Goal: Task Accomplishment & Management: Complete application form

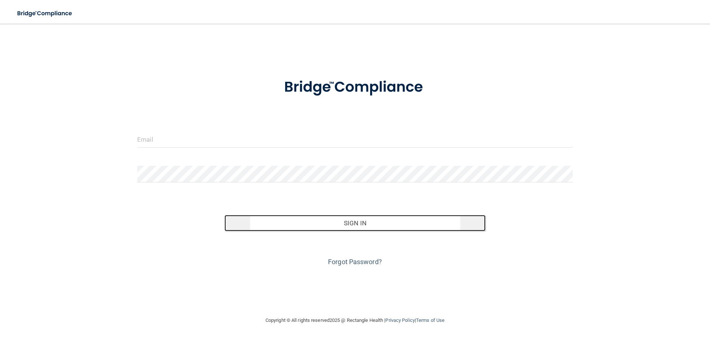
click at [376, 220] on button "Sign In" at bounding box center [354, 223] width 261 height 16
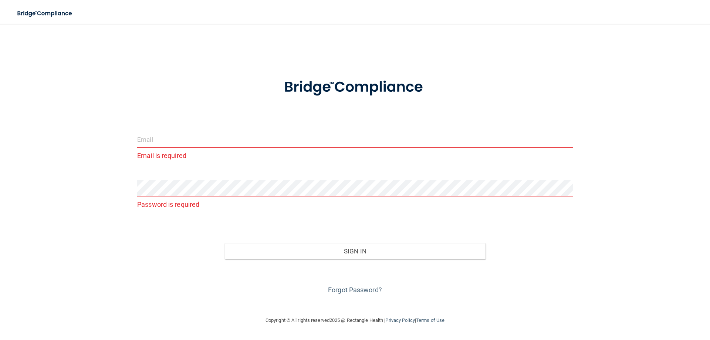
click at [156, 139] on input "email" at bounding box center [354, 139] width 435 height 17
type input "[EMAIL_ADDRESS][DOMAIN_NAME]"
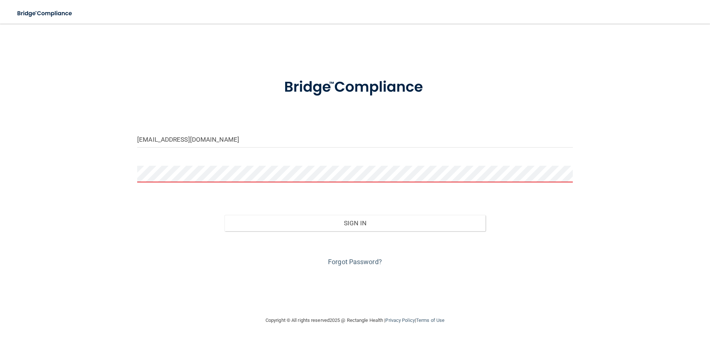
click at [224, 215] on button "Sign In" at bounding box center [354, 223] width 261 height 16
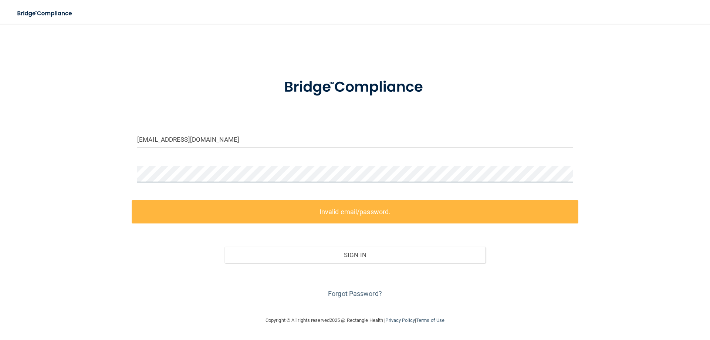
click at [224, 247] on button "Sign In" at bounding box center [354, 255] width 261 height 16
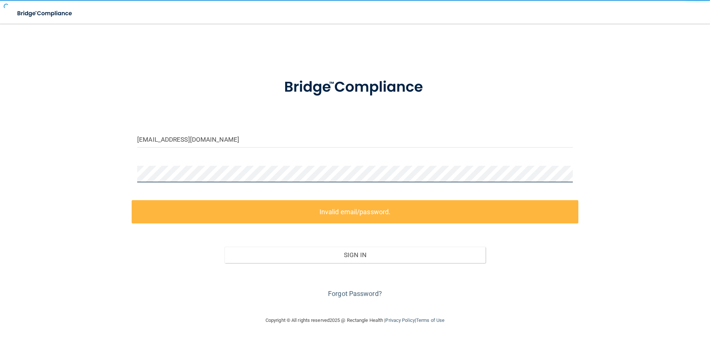
click at [224, 247] on button "Sign In" at bounding box center [354, 255] width 261 height 16
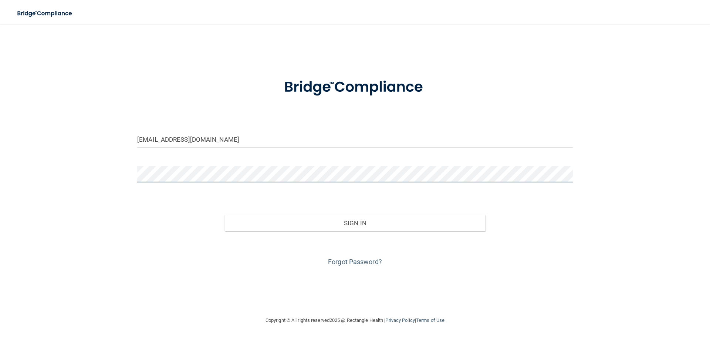
click at [224, 215] on button "Sign In" at bounding box center [354, 223] width 261 height 16
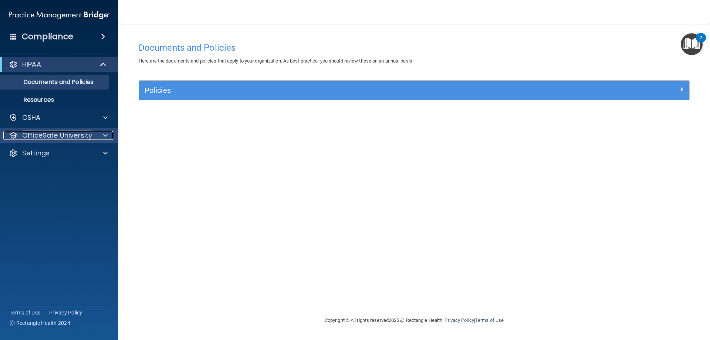
click at [103, 135] on div at bounding box center [104, 135] width 18 height 9
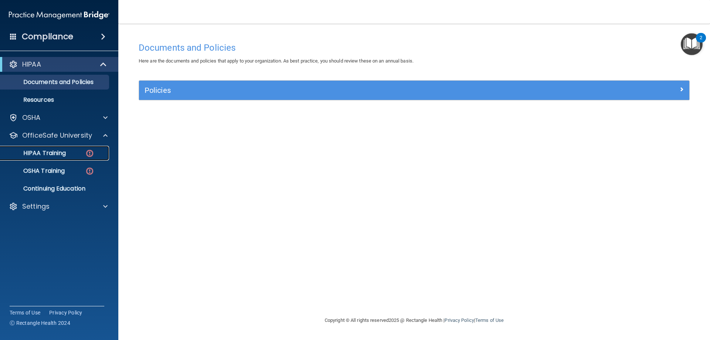
click at [40, 153] on p "HIPAA Training" at bounding box center [35, 152] width 61 height 7
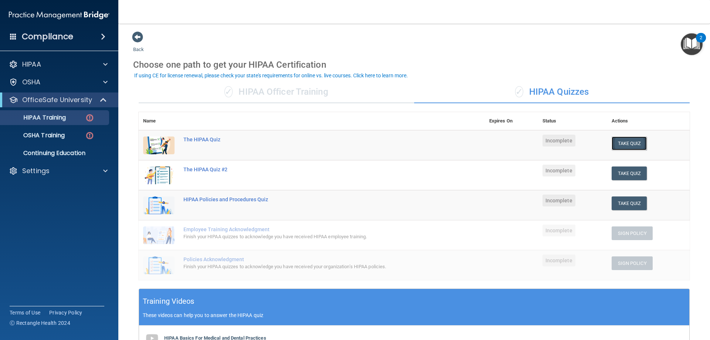
click at [624, 143] on button "Take Quiz" at bounding box center [628, 143] width 35 height 14
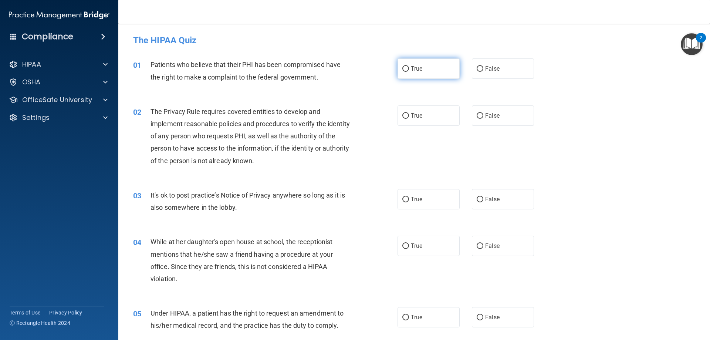
click at [404, 69] on input "True" at bounding box center [405, 69] width 7 height 6
radio input "true"
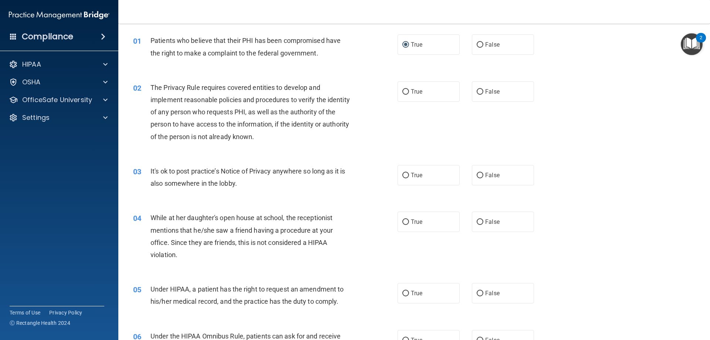
scroll to position [37, 0]
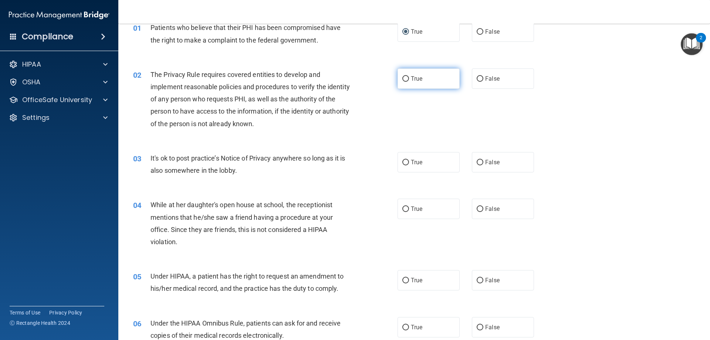
click at [403, 78] on input "True" at bounding box center [405, 79] width 7 height 6
radio input "true"
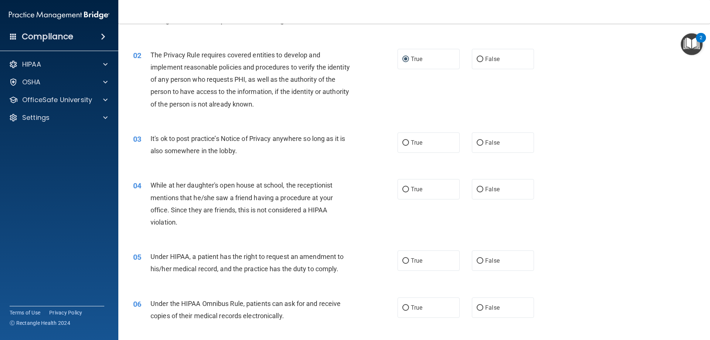
scroll to position [74, 0]
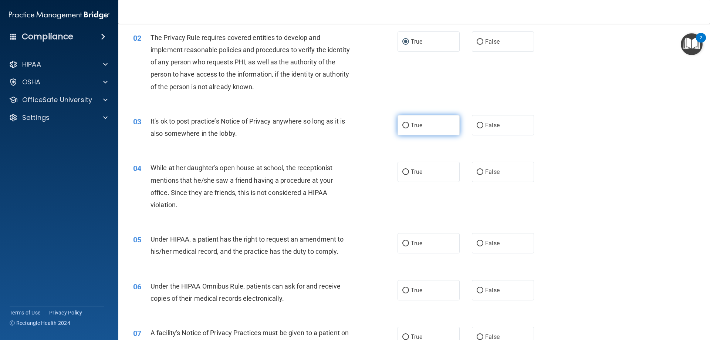
click at [420, 124] on label "True" at bounding box center [428, 125] width 62 height 20
click at [409, 124] on input "True" at bounding box center [405, 126] width 7 height 6
radio input "true"
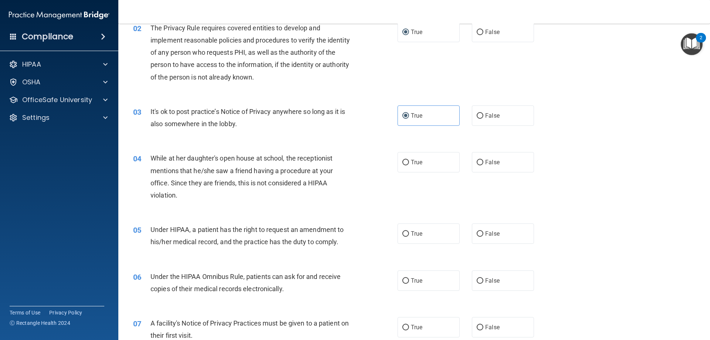
scroll to position [111, 0]
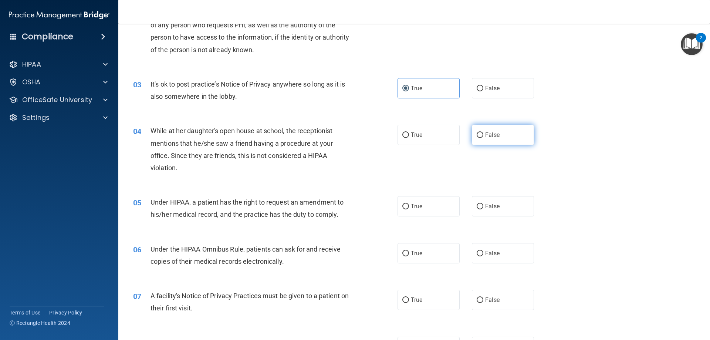
click at [505, 132] on label "False" at bounding box center [503, 135] width 62 height 20
click at [483, 132] on input "False" at bounding box center [480, 135] width 7 height 6
radio input "true"
click at [417, 204] on span "True" at bounding box center [416, 206] width 11 height 7
click at [409, 204] on input "True" at bounding box center [405, 207] width 7 height 6
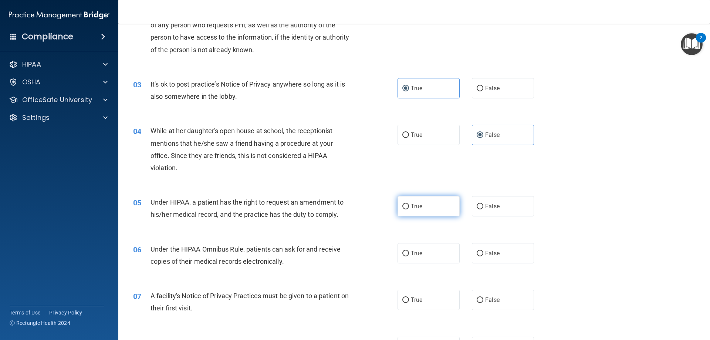
radio input "true"
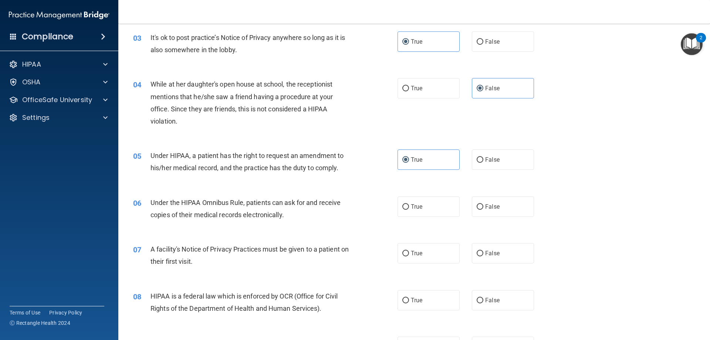
scroll to position [185, 0]
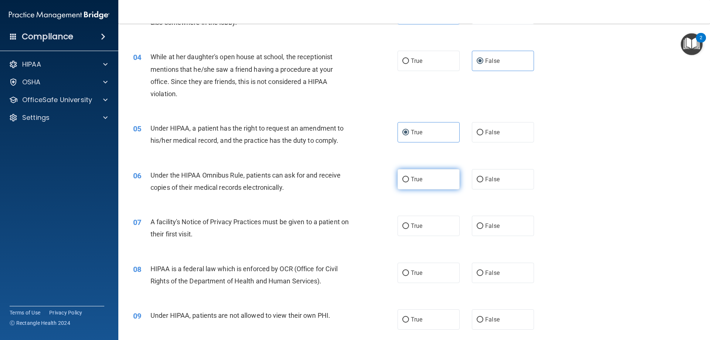
click at [417, 177] on span "True" at bounding box center [416, 179] width 11 height 7
click at [409, 177] on input "True" at bounding box center [405, 180] width 7 height 6
radio input "true"
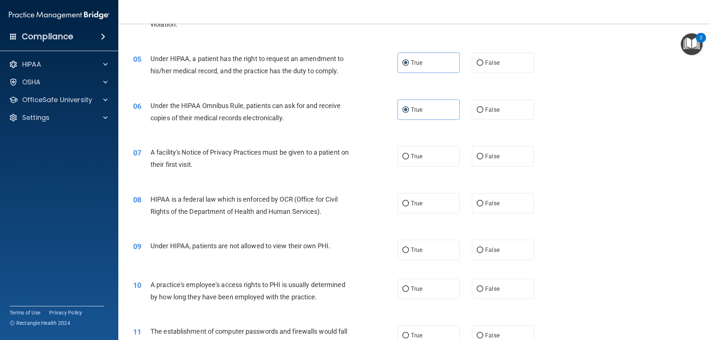
scroll to position [259, 0]
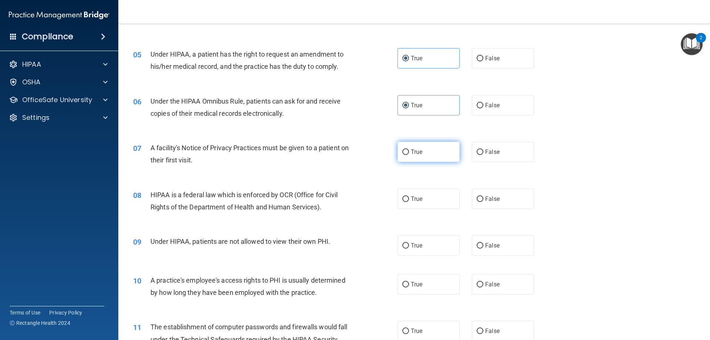
click at [418, 155] on span "True" at bounding box center [416, 151] width 11 height 7
click at [409, 155] on input "True" at bounding box center [405, 152] width 7 height 6
radio input "true"
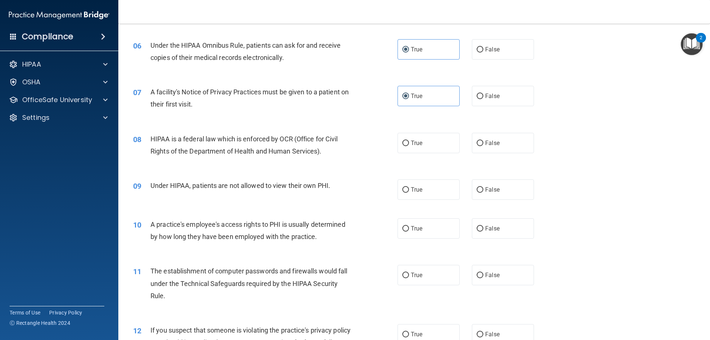
scroll to position [333, 0]
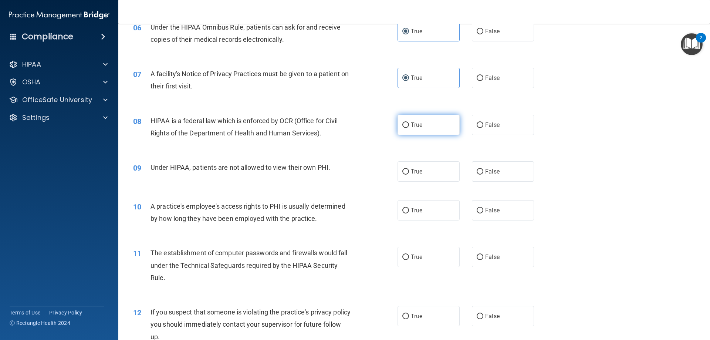
click at [408, 127] on label "True" at bounding box center [428, 125] width 62 height 20
click at [408, 127] on input "True" at bounding box center [405, 125] width 7 height 6
radio input "true"
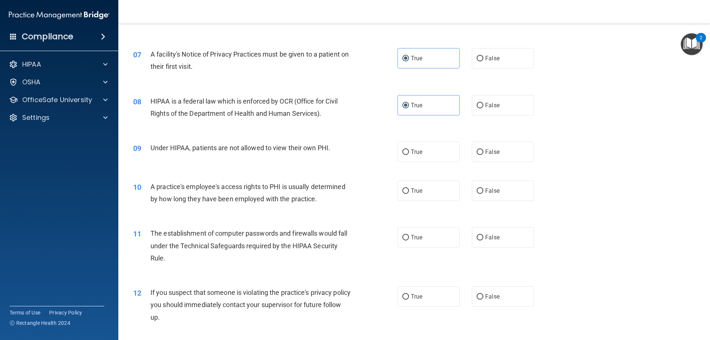
scroll to position [370, 0]
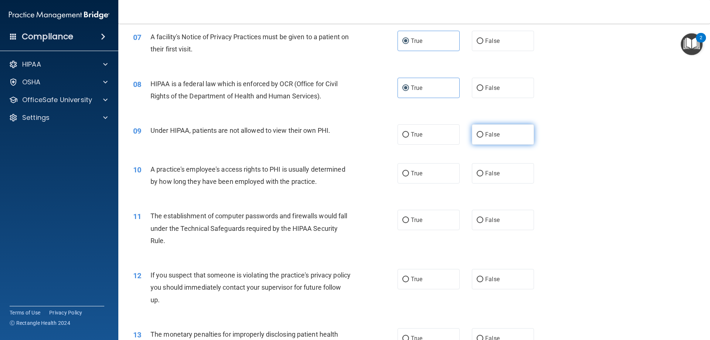
click at [478, 135] on input "False" at bounding box center [480, 135] width 7 height 6
radio input "true"
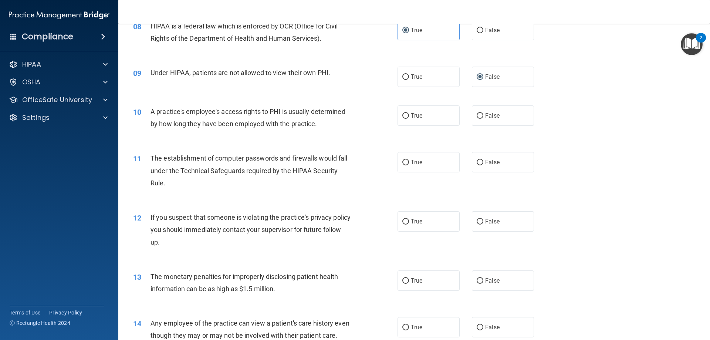
scroll to position [444, 0]
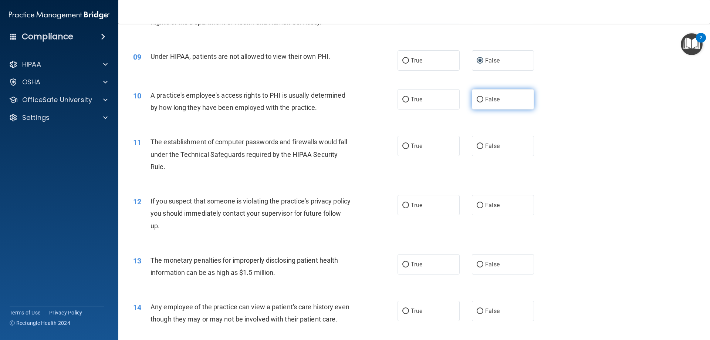
click at [481, 101] on label "False" at bounding box center [503, 99] width 62 height 20
click at [481, 101] on input "False" at bounding box center [480, 100] width 7 height 6
radio input "true"
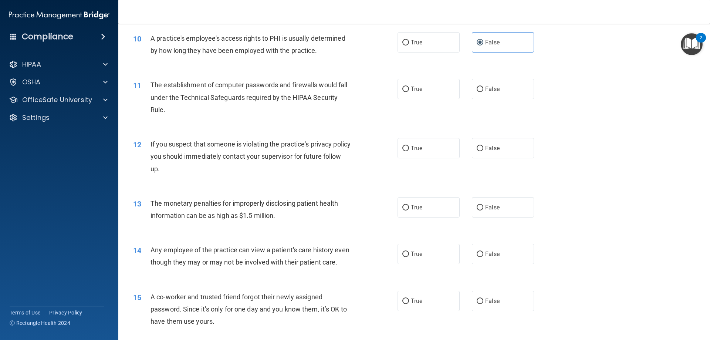
scroll to position [518, 0]
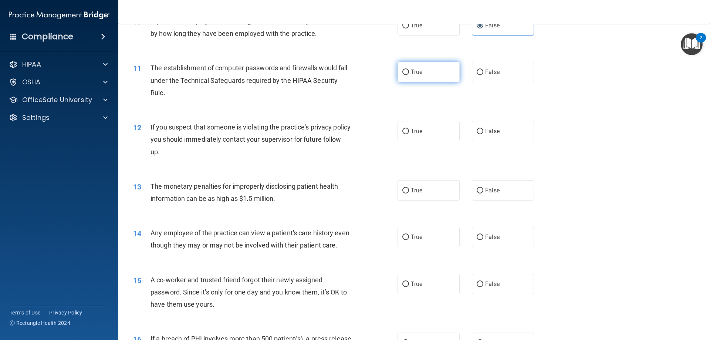
click at [411, 70] on span "True" at bounding box center [416, 71] width 11 height 7
click at [408, 70] on input "True" at bounding box center [405, 72] width 7 height 6
radio input "true"
click at [398, 133] on label "True" at bounding box center [428, 131] width 62 height 20
click at [402, 133] on input "True" at bounding box center [405, 132] width 7 height 6
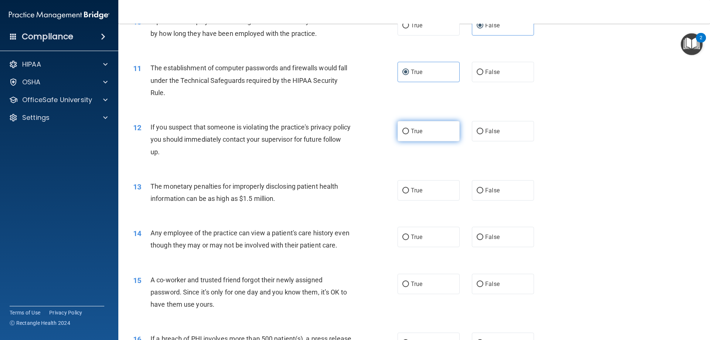
radio input "true"
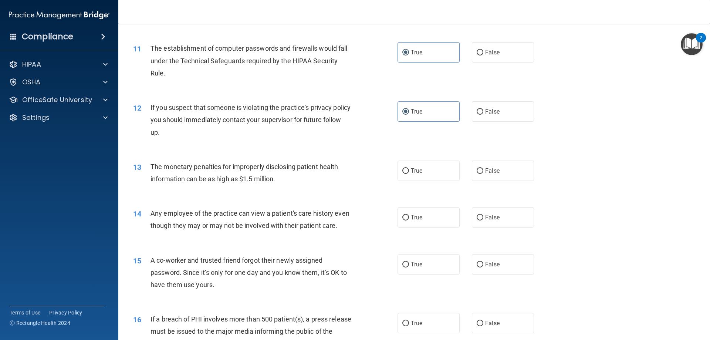
scroll to position [591, 0]
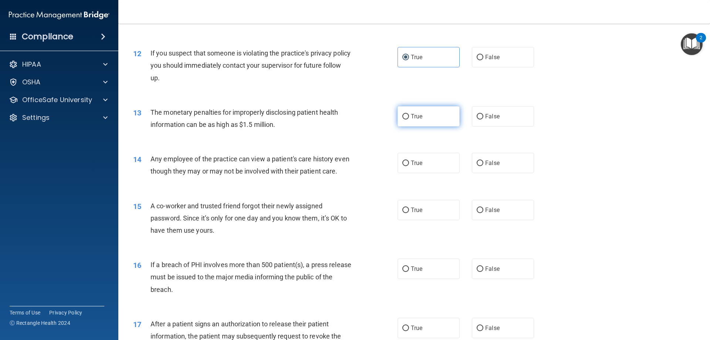
click at [402, 115] on input "True" at bounding box center [405, 117] width 7 height 6
radio input "true"
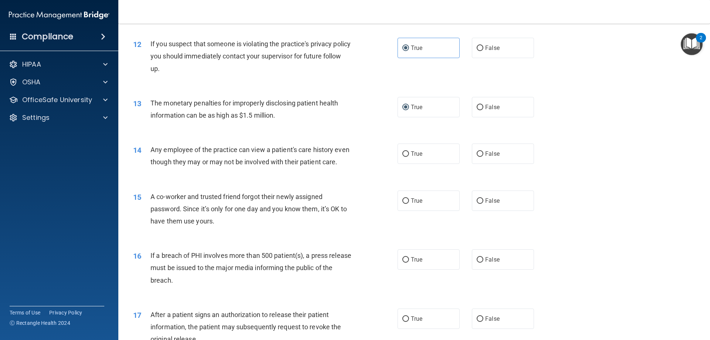
scroll to position [628, 0]
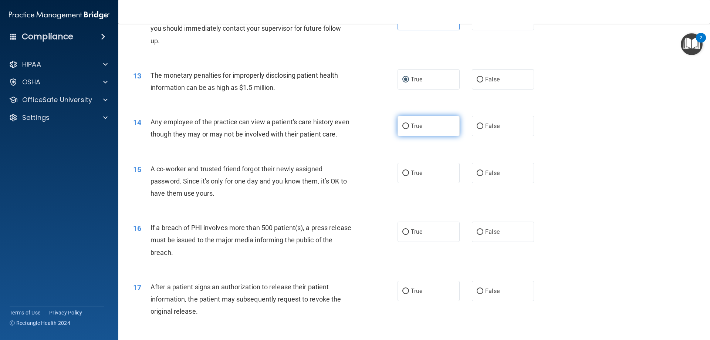
click at [407, 130] on label "True" at bounding box center [428, 126] width 62 height 20
click at [407, 129] on input "True" at bounding box center [405, 126] width 7 height 6
radio input "true"
click at [407, 130] on label "True" at bounding box center [428, 126] width 62 height 20
click at [407, 129] on input "True" at bounding box center [405, 126] width 7 height 6
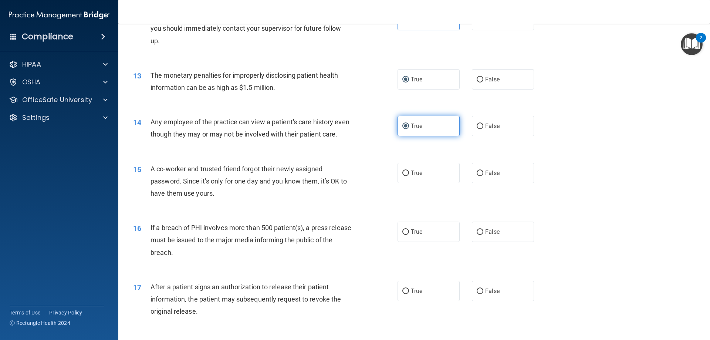
click at [403, 127] on input "True" at bounding box center [405, 126] width 7 height 6
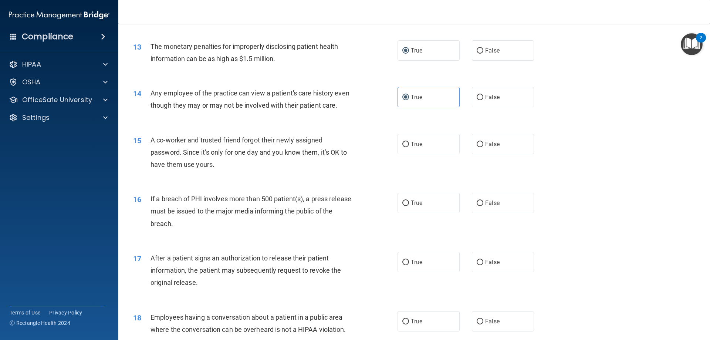
scroll to position [665, 0]
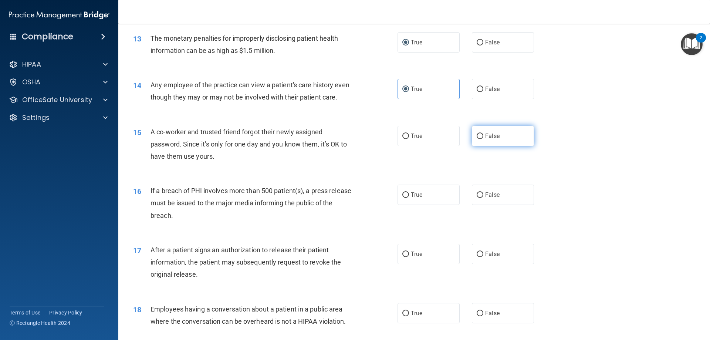
click at [491, 139] on span "False" at bounding box center [492, 135] width 14 height 7
click at [483, 139] on input "False" at bounding box center [480, 136] width 7 height 6
radio input "true"
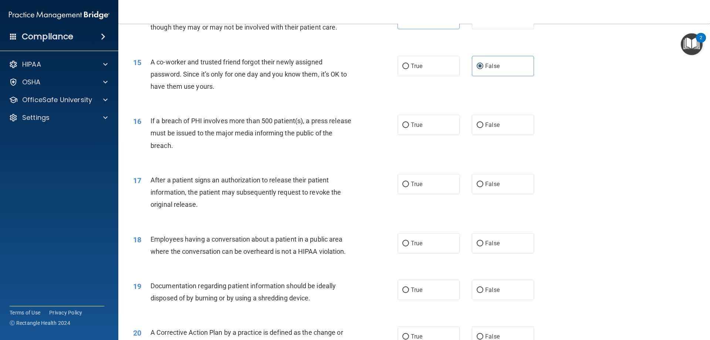
scroll to position [739, 0]
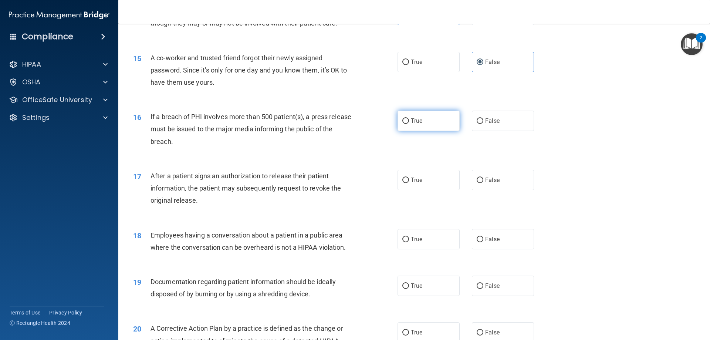
click at [400, 131] on label "True" at bounding box center [428, 121] width 62 height 20
click at [402, 124] on input "True" at bounding box center [405, 121] width 7 height 6
radio input "true"
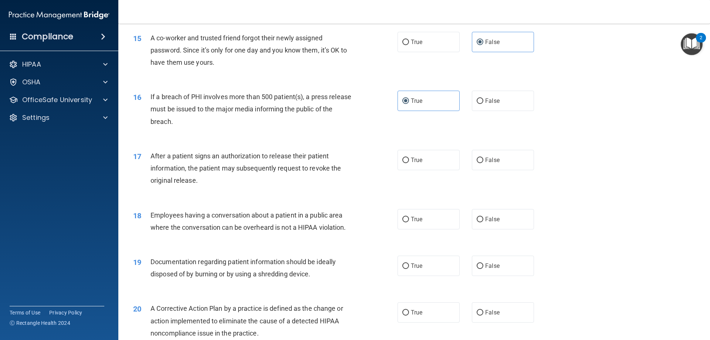
scroll to position [776, 0]
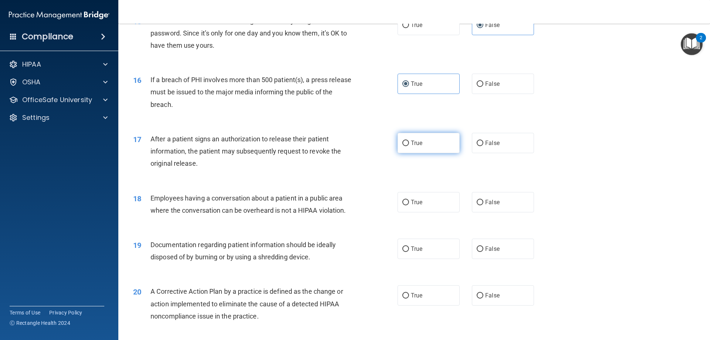
click at [403, 153] on label "True" at bounding box center [428, 143] width 62 height 20
click at [403, 146] on input "True" at bounding box center [405, 143] width 7 height 6
radio input "true"
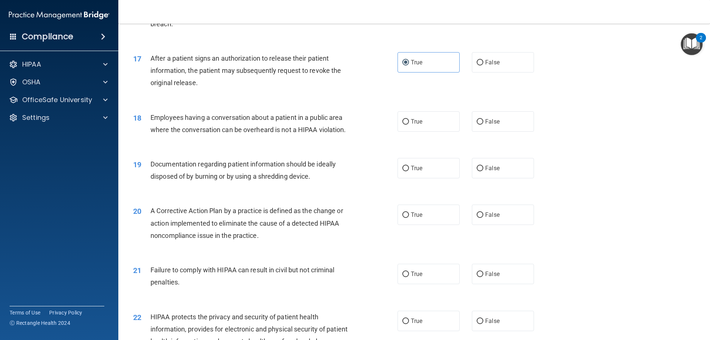
scroll to position [844, 0]
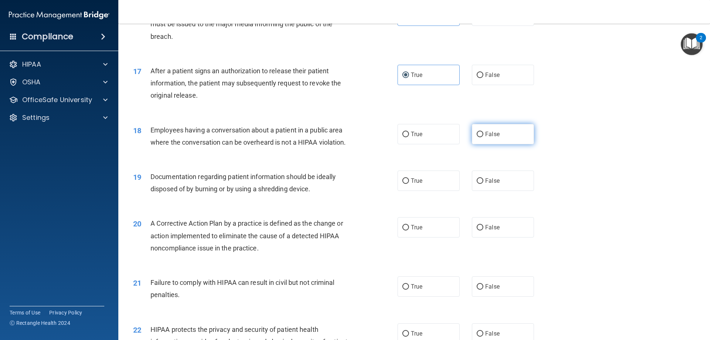
click at [502, 144] on label "False" at bounding box center [503, 134] width 62 height 20
click at [483, 137] on input "False" at bounding box center [480, 135] width 7 height 6
radio input "true"
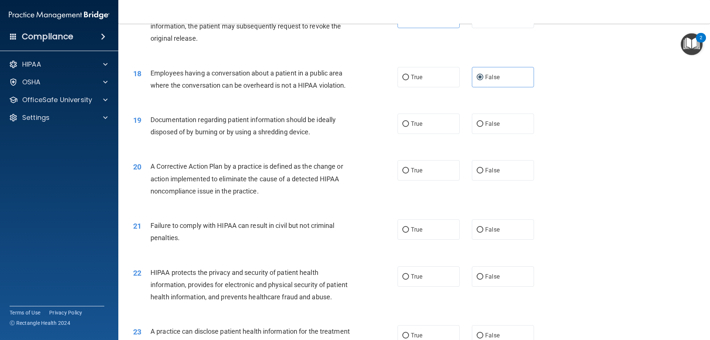
scroll to position [918, 0]
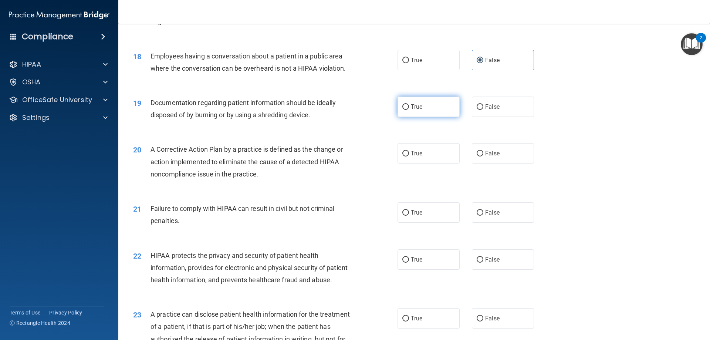
click at [432, 115] on label "True" at bounding box center [428, 106] width 62 height 20
click at [409, 110] on input "True" at bounding box center [405, 107] width 7 height 6
radio input "true"
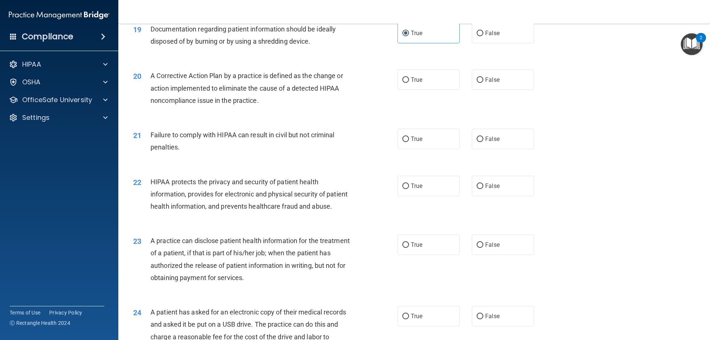
scroll to position [992, 0]
click at [414, 83] on span "True" at bounding box center [416, 79] width 11 height 7
click at [409, 82] on input "True" at bounding box center [405, 80] width 7 height 6
radio input "true"
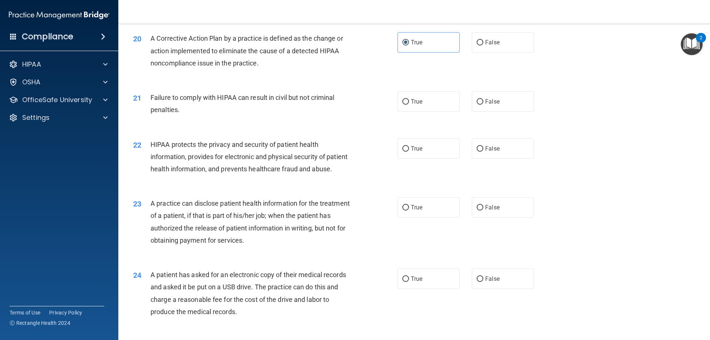
scroll to position [1066, 0]
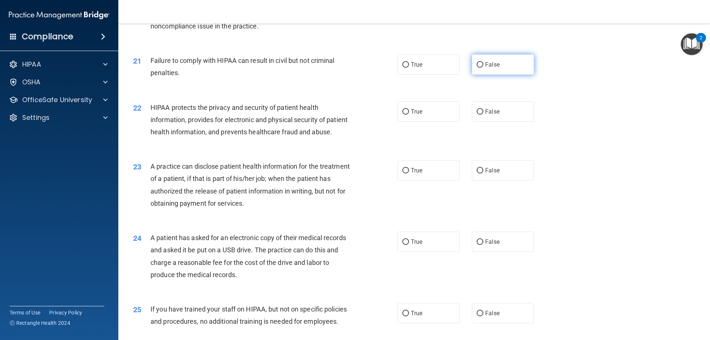
click at [490, 70] on label "False" at bounding box center [503, 64] width 62 height 20
click at [483, 68] on input "False" at bounding box center [480, 65] width 7 height 6
radio input "true"
click at [411, 68] on span "True" at bounding box center [416, 64] width 11 height 7
click at [409, 68] on input "True" at bounding box center [405, 65] width 7 height 6
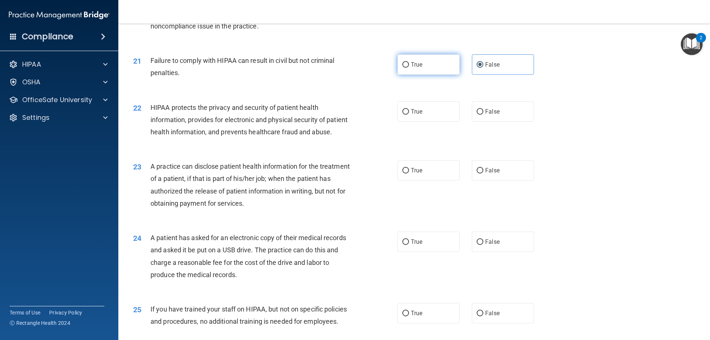
radio input "true"
radio input "false"
click at [412, 122] on label "True" at bounding box center [428, 111] width 62 height 20
click at [409, 115] on input "True" at bounding box center [405, 112] width 7 height 6
radio input "true"
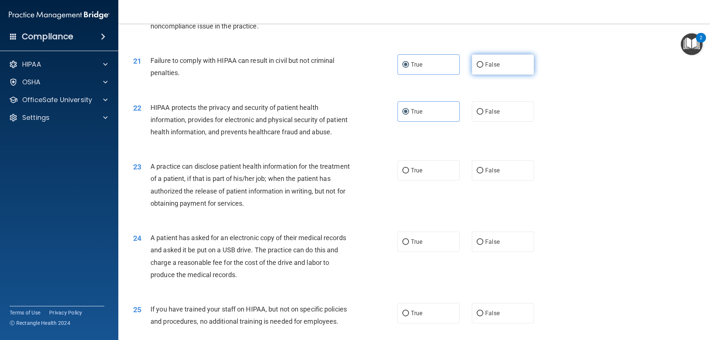
click at [505, 75] on label "False" at bounding box center [503, 64] width 62 height 20
click at [483, 68] on input "False" at bounding box center [480, 65] width 7 height 6
radio input "true"
radio input "false"
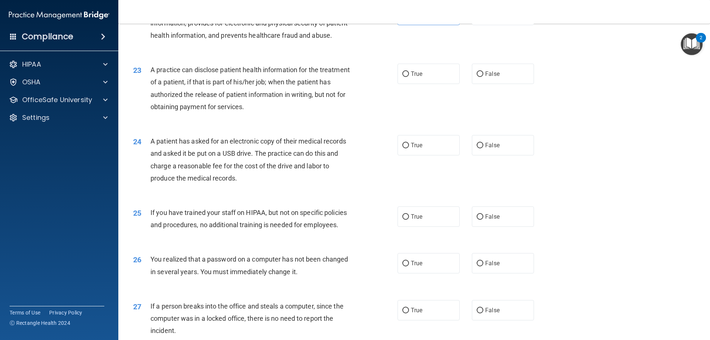
scroll to position [1140, 0]
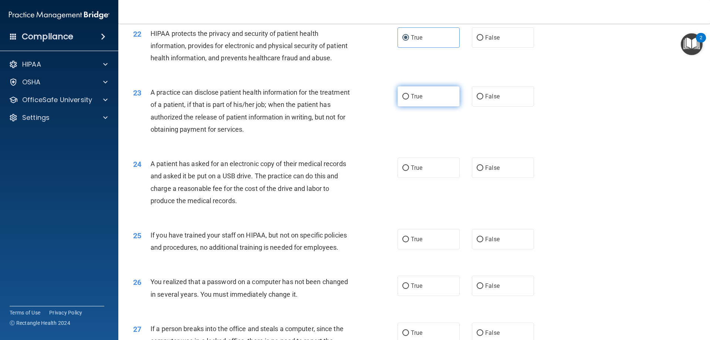
click at [439, 106] on label "True" at bounding box center [428, 96] width 62 height 20
click at [409, 99] on input "True" at bounding box center [405, 97] width 7 height 6
radio input "true"
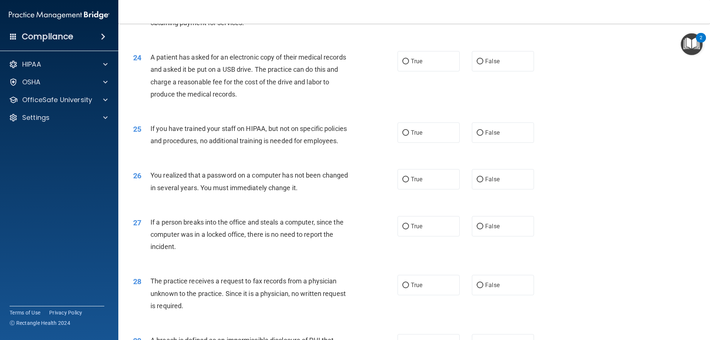
scroll to position [1251, 0]
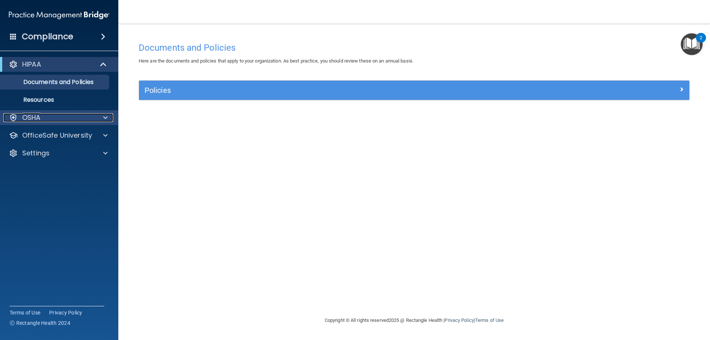
click at [75, 116] on div "OSHA" at bounding box center [49, 117] width 92 height 9
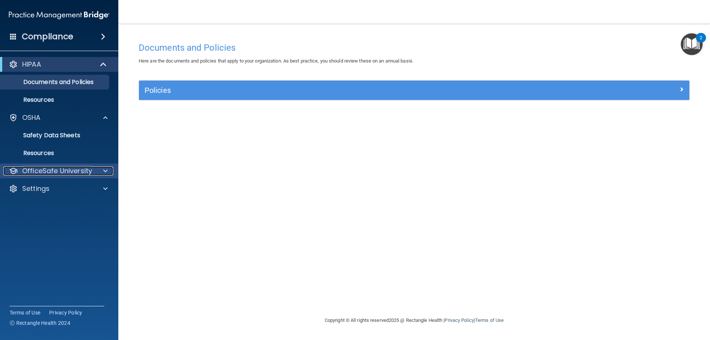
click at [103, 173] on div at bounding box center [104, 170] width 18 height 9
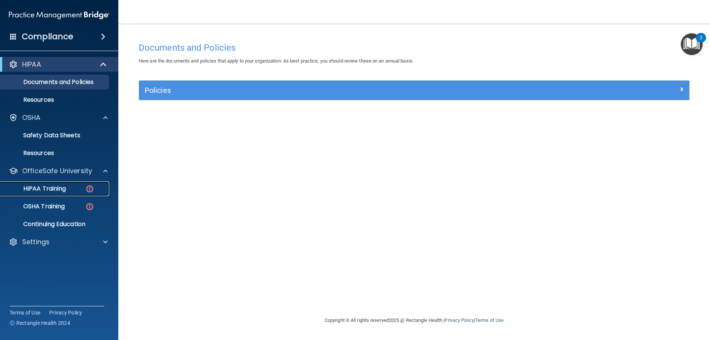
click at [81, 190] on div "HIPAA Training" at bounding box center [55, 188] width 101 height 7
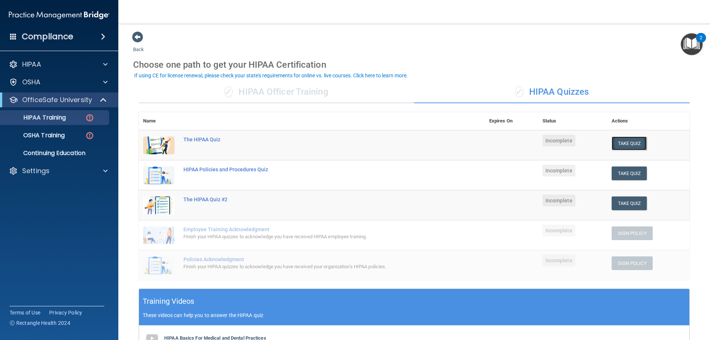
click at [628, 143] on button "Take Quiz" at bounding box center [628, 143] width 35 height 14
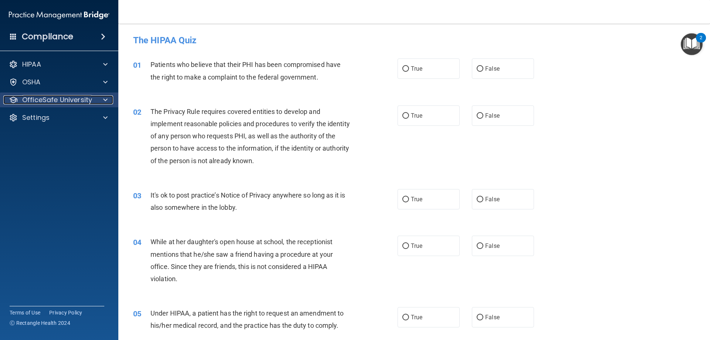
click at [61, 103] on p "OfficeSafe University" at bounding box center [57, 99] width 70 height 9
click at [68, 100] on p "OfficeSafe University" at bounding box center [57, 99] width 70 height 9
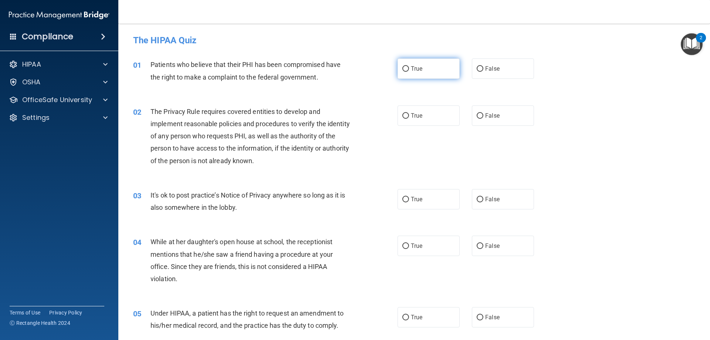
click at [420, 68] on label "True" at bounding box center [428, 68] width 62 height 20
click at [409, 68] on input "True" at bounding box center [405, 69] width 7 height 6
radio input "true"
click at [419, 118] on span "True" at bounding box center [416, 115] width 11 height 7
click at [409, 118] on input "True" at bounding box center [405, 116] width 7 height 6
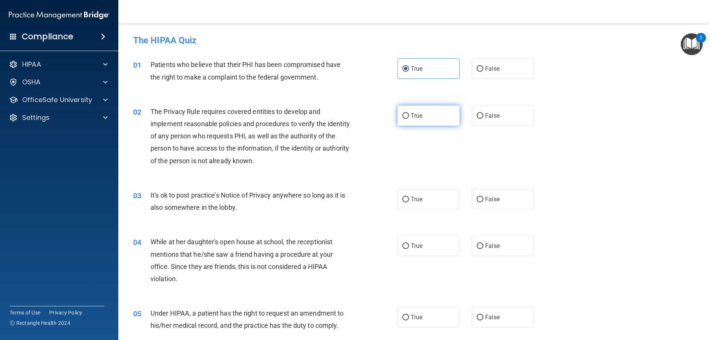
radio input "true"
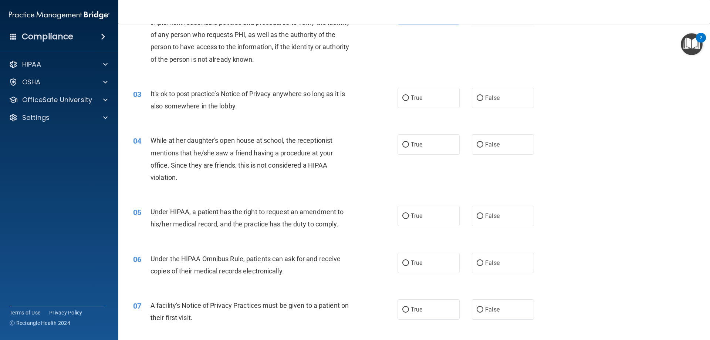
scroll to position [111, 0]
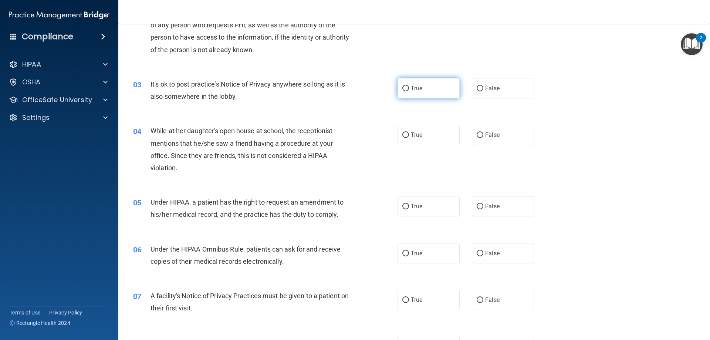
click at [399, 89] on label "True" at bounding box center [428, 88] width 62 height 20
click at [402, 89] on input "True" at bounding box center [405, 89] width 7 height 6
radio input "true"
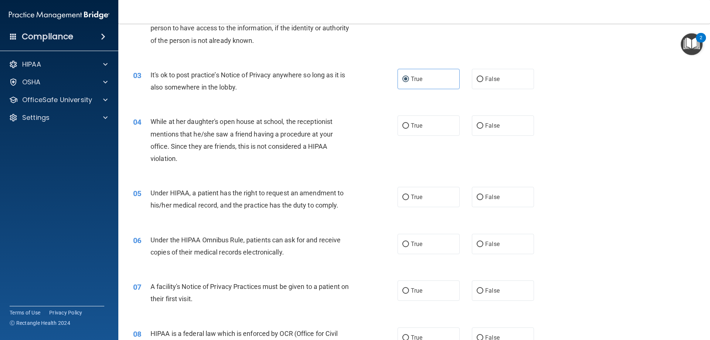
scroll to position [148, 0]
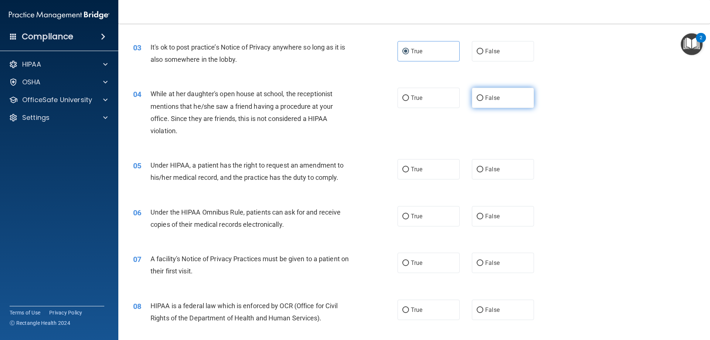
click at [477, 97] on input "False" at bounding box center [480, 98] width 7 height 6
radio input "true"
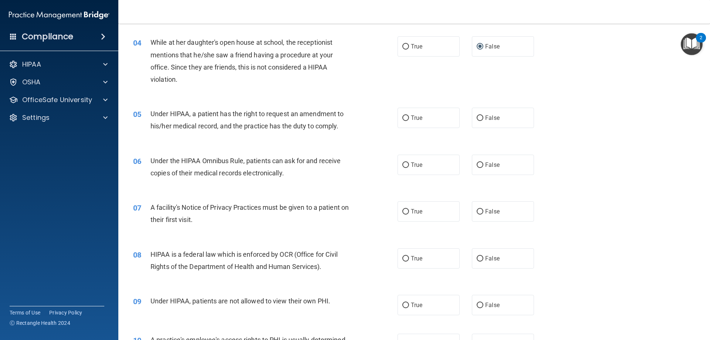
scroll to position [222, 0]
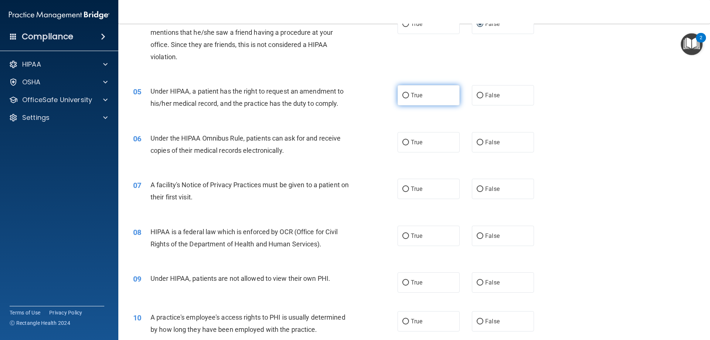
click at [406, 98] on input "True" at bounding box center [405, 96] width 7 height 6
radio input "true"
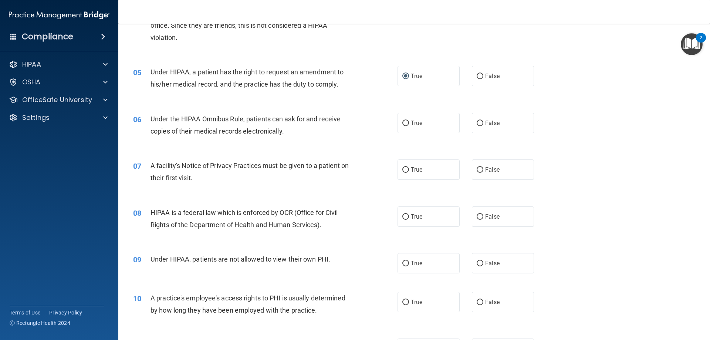
scroll to position [259, 0]
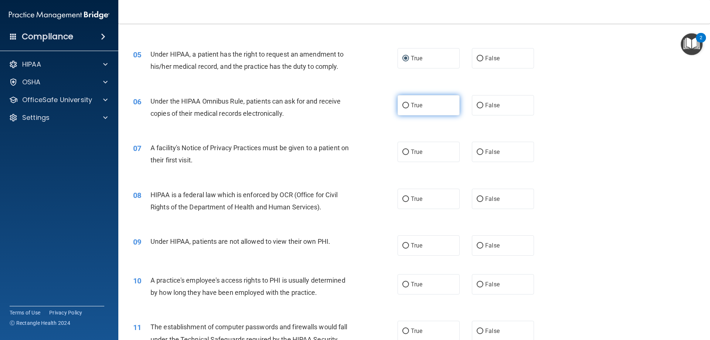
click at [407, 108] on label "True" at bounding box center [428, 105] width 62 height 20
click at [407, 108] on input "True" at bounding box center [405, 106] width 7 height 6
radio input "true"
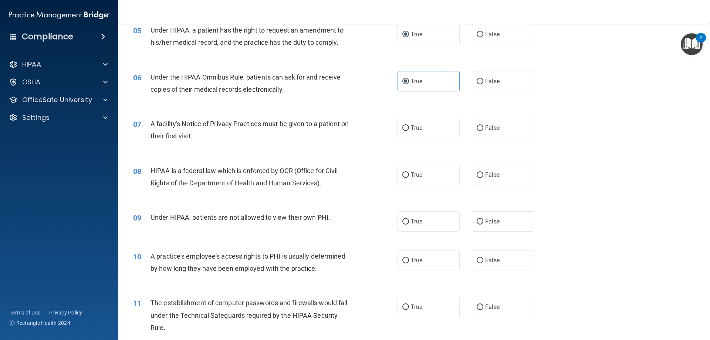
scroll to position [296, 0]
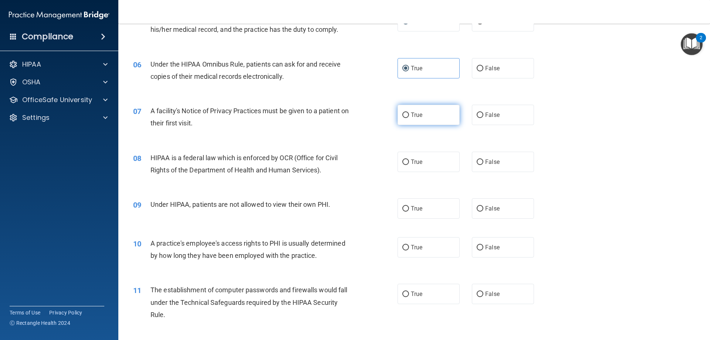
click at [419, 123] on label "True" at bounding box center [428, 115] width 62 height 20
click at [409, 118] on input "True" at bounding box center [405, 115] width 7 height 6
radio input "true"
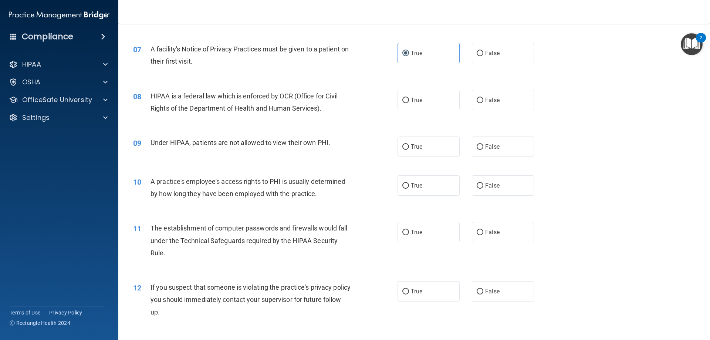
scroll to position [370, 0]
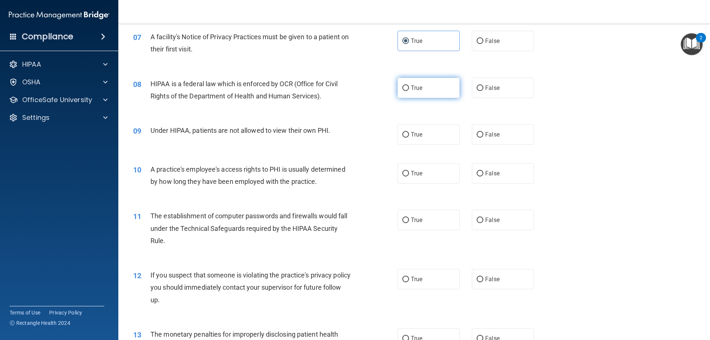
click at [410, 93] on label "True" at bounding box center [428, 88] width 62 height 20
click at [409, 91] on input "True" at bounding box center [405, 88] width 7 height 6
radio input "true"
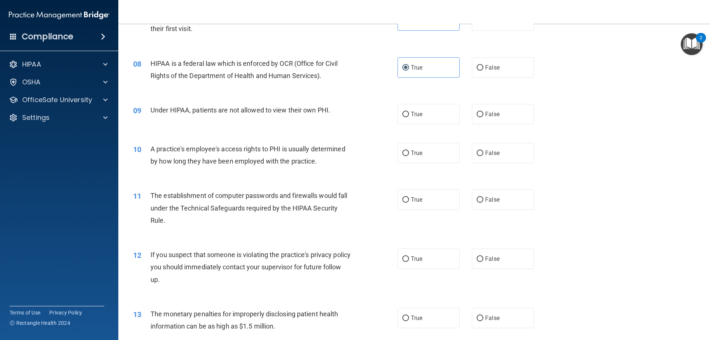
scroll to position [407, 0]
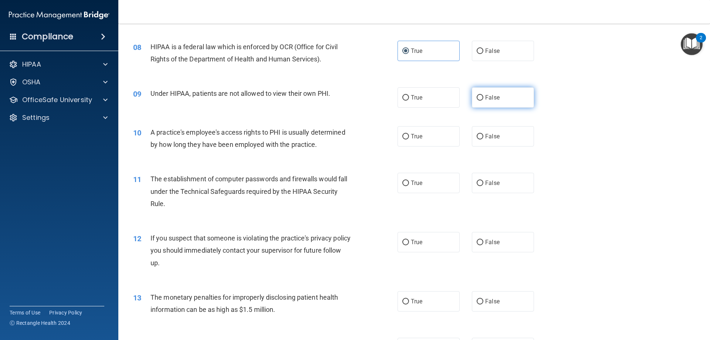
click at [485, 97] on span "False" at bounding box center [492, 97] width 14 height 7
click at [483, 97] on input "False" at bounding box center [480, 98] width 7 height 6
radio input "true"
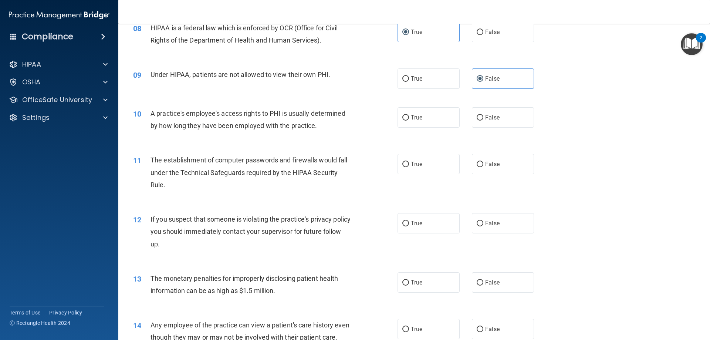
scroll to position [444, 0]
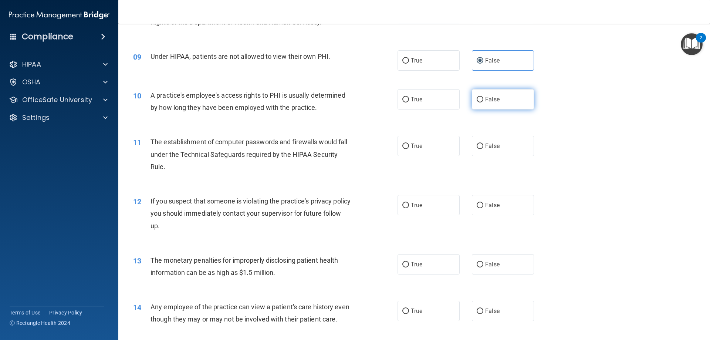
click at [475, 104] on label "False" at bounding box center [503, 99] width 62 height 20
click at [477, 102] on input "False" at bounding box center [480, 100] width 7 height 6
radio input "true"
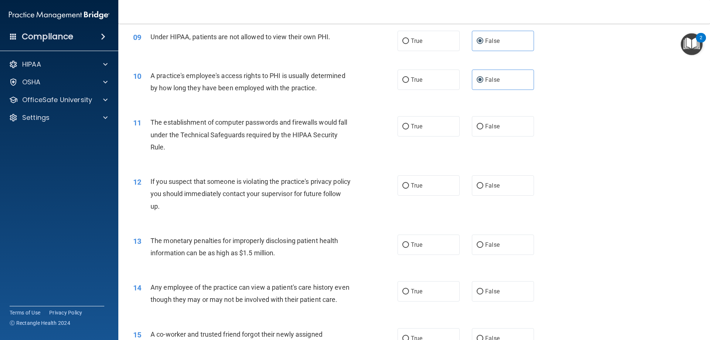
scroll to position [481, 0]
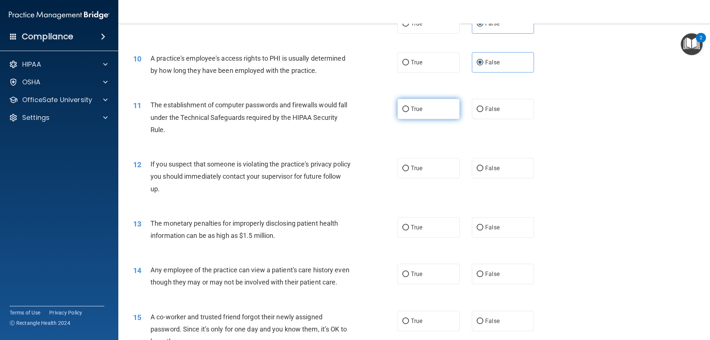
click at [404, 104] on label "True" at bounding box center [428, 109] width 62 height 20
click at [404, 106] on input "True" at bounding box center [405, 109] width 7 height 6
radio input "true"
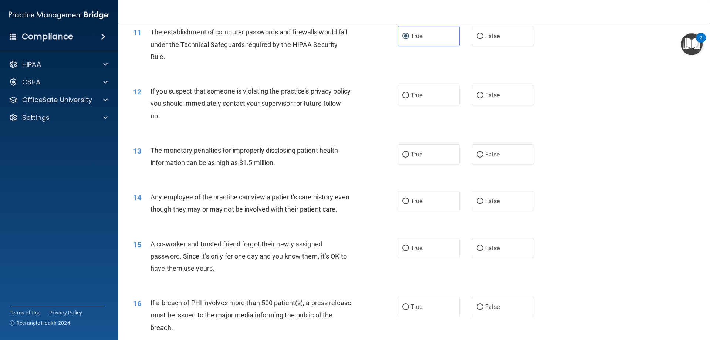
scroll to position [555, 0]
click at [411, 95] on span "True" at bounding box center [416, 94] width 11 height 7
click at [409, 95] on input "True" at bounding box center [405, 95] width 7 height 6
radio input "true"
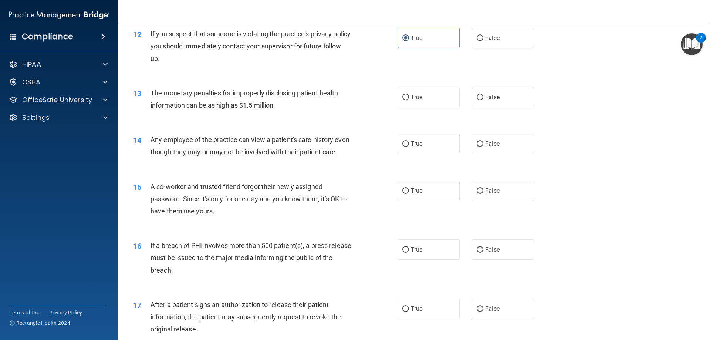
scroll to position [628, 0]
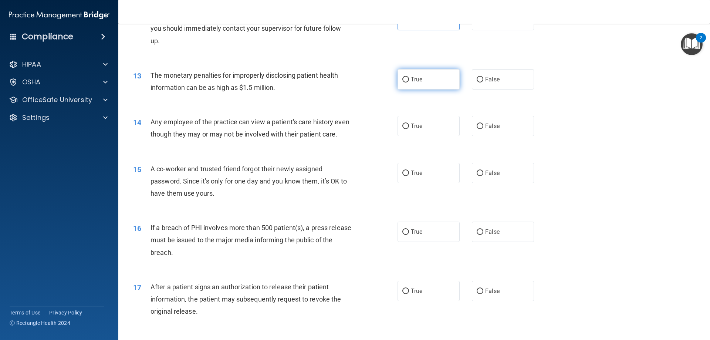
click at [416, 84] on label "True" at bounding box center [428, 79] width 62 height 20
click at [409, 82] on input "True" at bounding box center [405, 80] width 7 height 6
radio input "true"
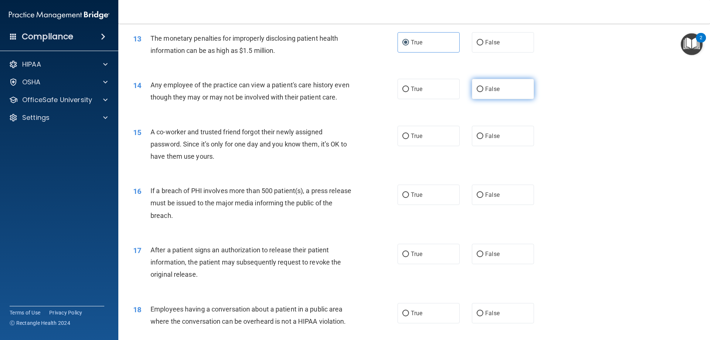
click at [491, 84] on label "False" at bounding box center [503, 89] width 62 height 20
click at [483, 87] on input "False" at bounding box center [480, 90] width 7 height 6
radio input "true"
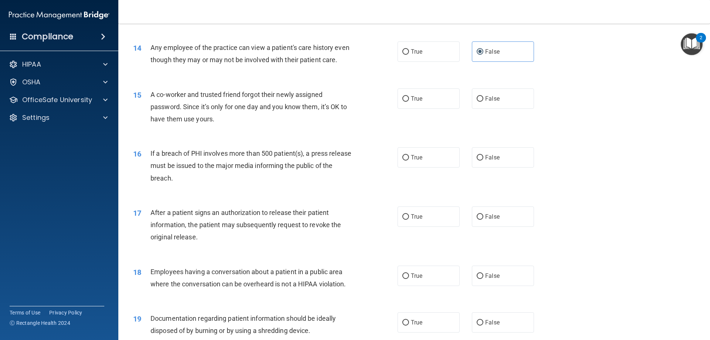
scroll to position [739, 0]
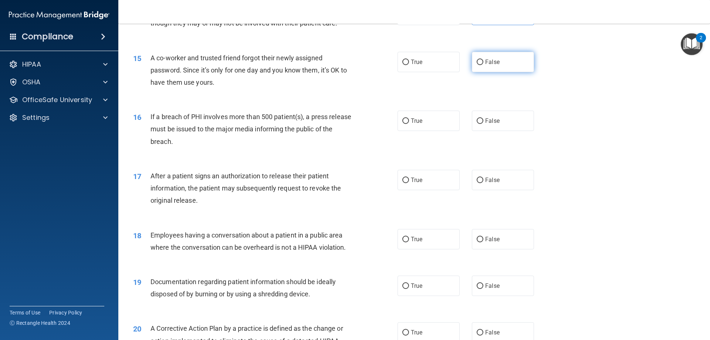
click at [485, 65] on span "False" at bounding box center [492, 61] width 14 height 7
click at [482, 65] on input "False" at bounding box center [480, 63] width 7 height 6
radio input "true"
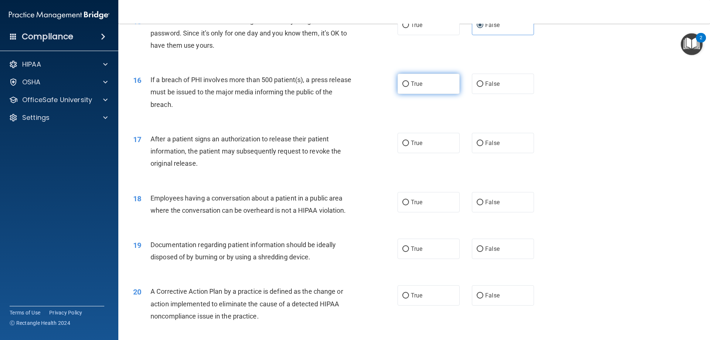
click at [411, 87] on span "True" at bounding box center [416, 83] width 11 height 7
click at [409, 87] on input "True" at bounding box center [405, 84] width 7 height 6
radio input "true"
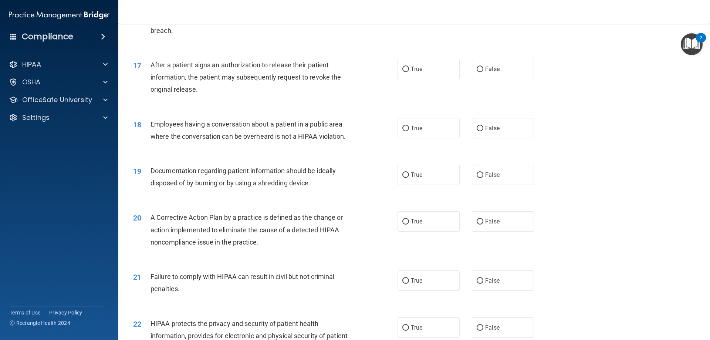
scroll to position [813, 0]
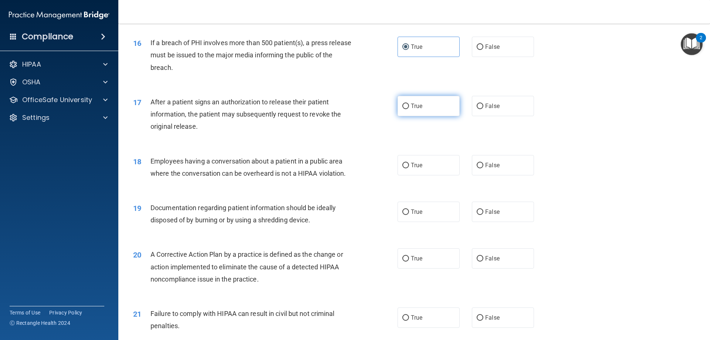
click at [427, 116] on label "True" at bounding box center [428, 106] width 62 height 20
click at [409, 109] on input "True" at bounding box center [405, 107] width 7 height 6
radio input "true"
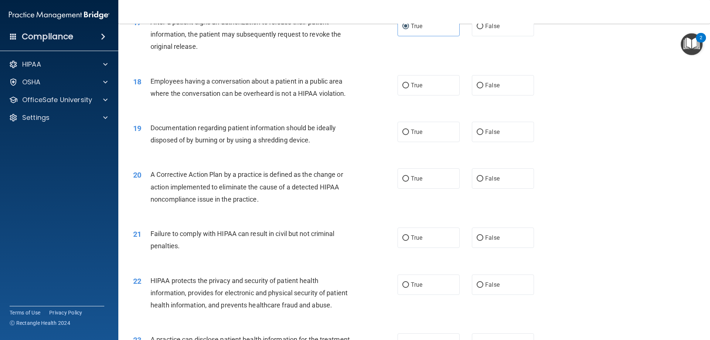
scroll to position [850, 0]
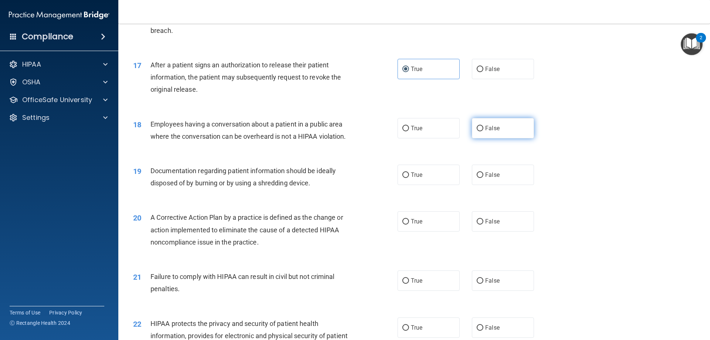
click at [499, 136] on label "False" at bounding box center [503, 128] width 62 height 20
click at [483, 131] on input "False" at bounding box center [480, 129] width 7 height 6
radio input "true"
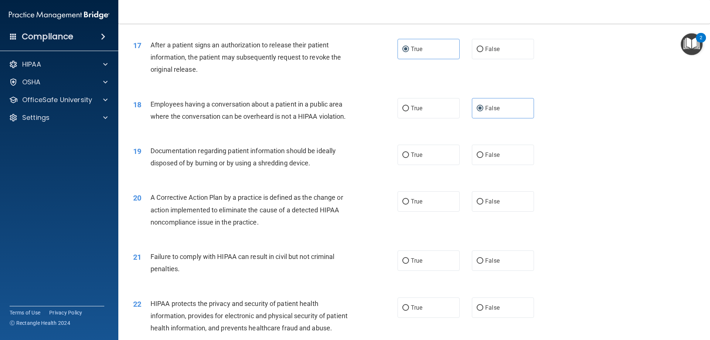
scroll to position [887, 0]
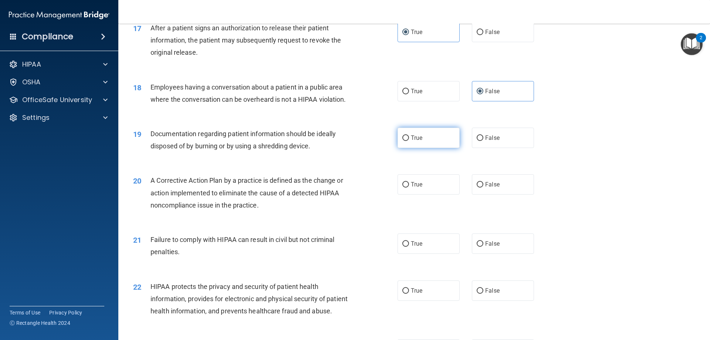
click at [435, 146] on label "True" at bounding box center [428, 138] width 62 height 20
click at [409, 141] on input "True" at bounding box center [405, 138] width 7 height 6
radio input "true"
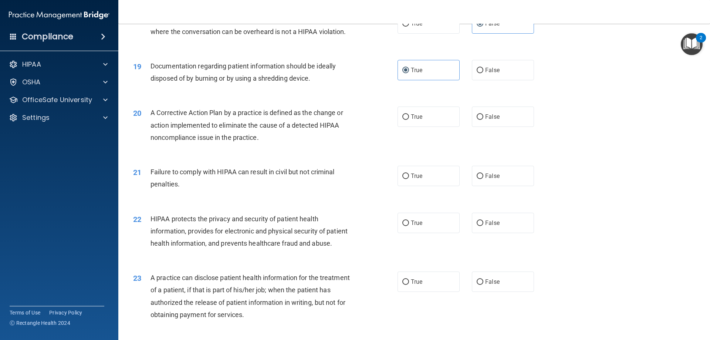
scroll to position [961, 0]
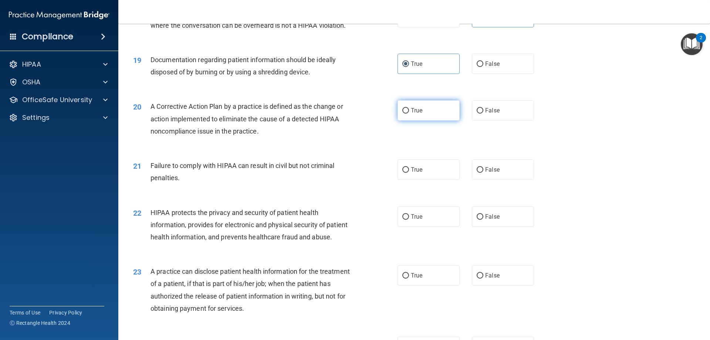
click at [421, 121] on label "True" at bounding box center [428, 110] width 62 height 20
click at [409, 113] on input "True" at bounding box center [405, 111] width 7 height 6
radio input "true"
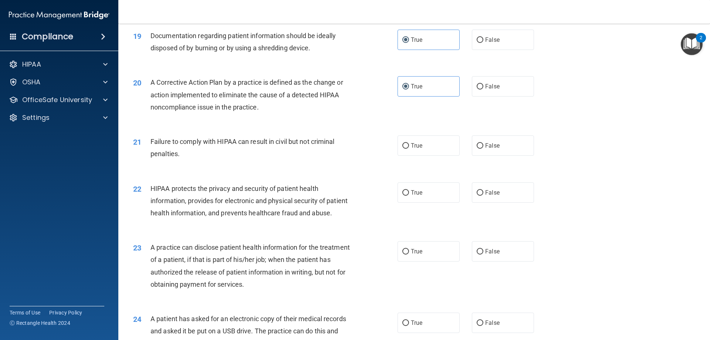
scroll to position [998, 0]
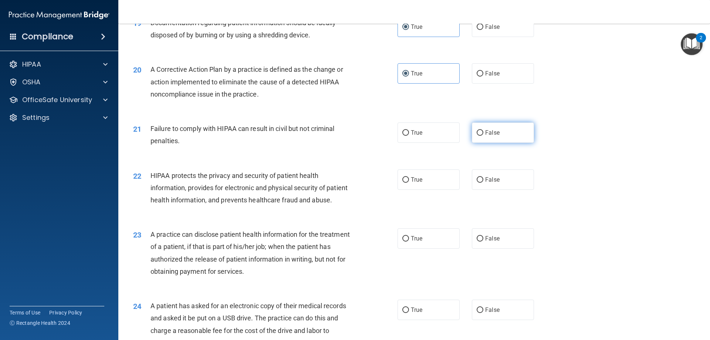
click at [479, 143] on label "False" at bounding box center [503, 132] width 62 height 20
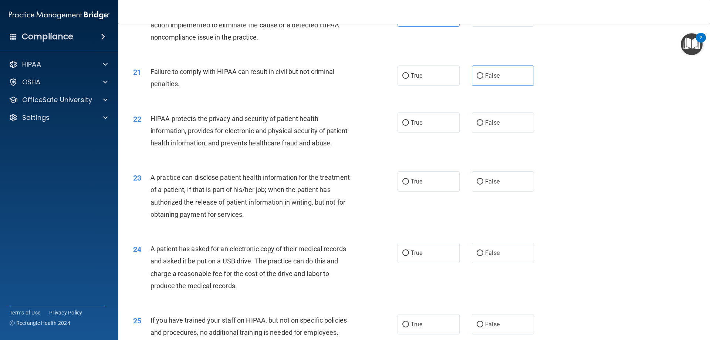
scroll to position [1072, 0]
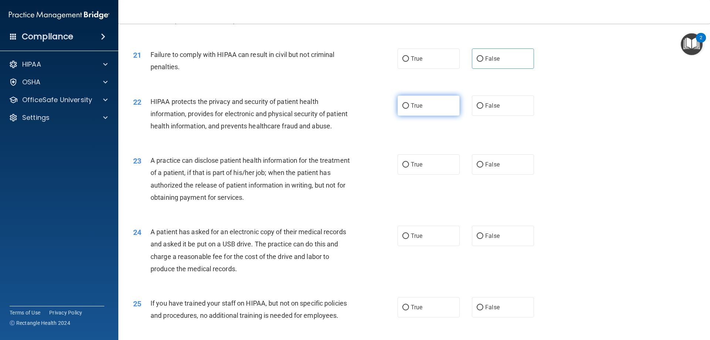
click at [402, 109] on input "True" at bounding box center [405, 106] width 7 height 6
radio input "true"
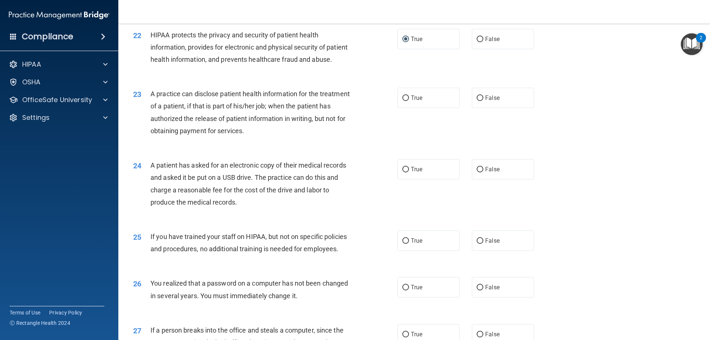
scroll to position [1146, 0]
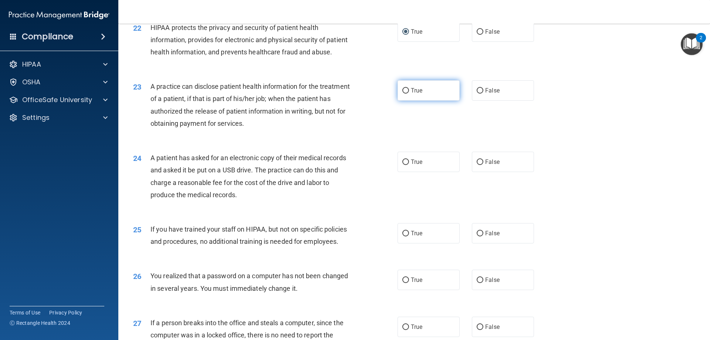
click at [410, 101] on label "True" at bounding box center [428, 90] width 62 height 20
click at [409, 94] on input "True" at bounding box center [405, 91] width 7 height 6
radio input "true"
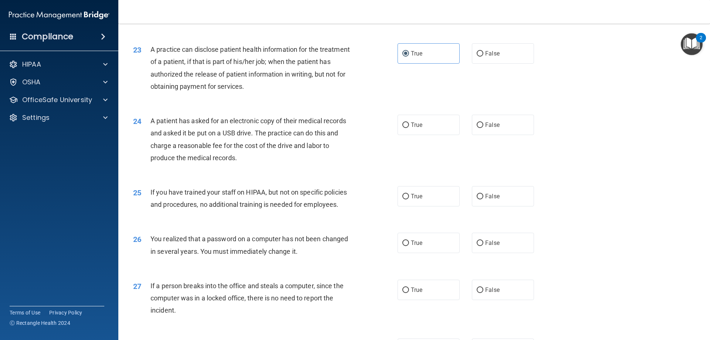
scroll to position [1220, 0]
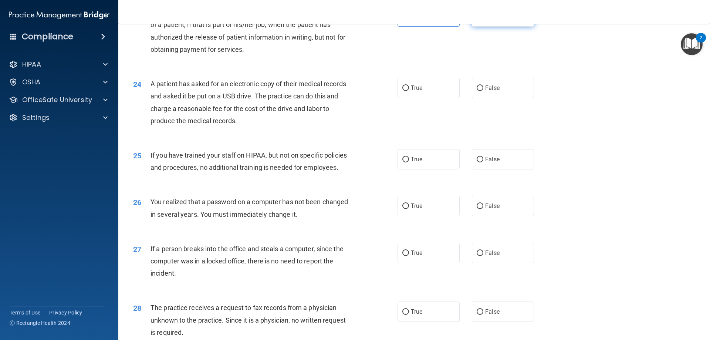
click at [492, 27] on label "False" at bounding box center [503, 16] width 62 height 20
click at [483, 20] on input "False" at bounding box center [480, 17] width 7 height 6
radio input "true"
click at [413, 27] on label "True" at bounding box center [428, 16] width 62 height 20
click at [409, 20] on input "True" at bounding box center [405, 17] width 7 height 6
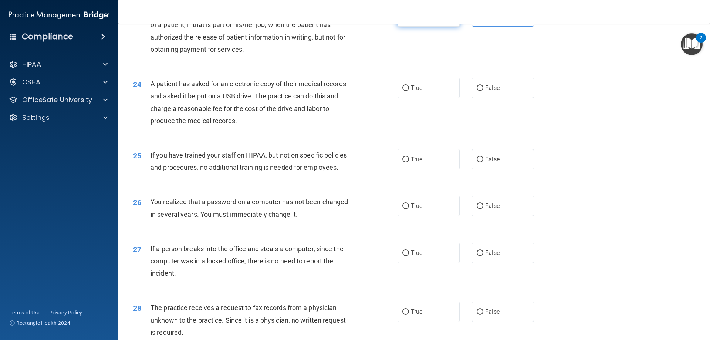
radio input "true"
click at [499, 27] on label "False" at bounding box center [503, 16] width 62 height 20
click at [483, 20] on input "False" at bounding box center [480, 17] width 7 height 6
radio input "true"
radio input "false"
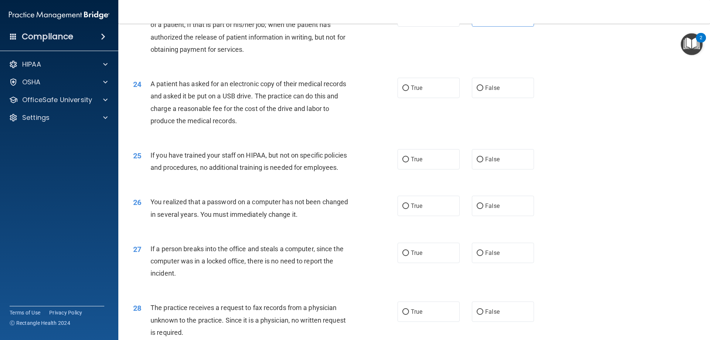
scroll to position [1257, 0]
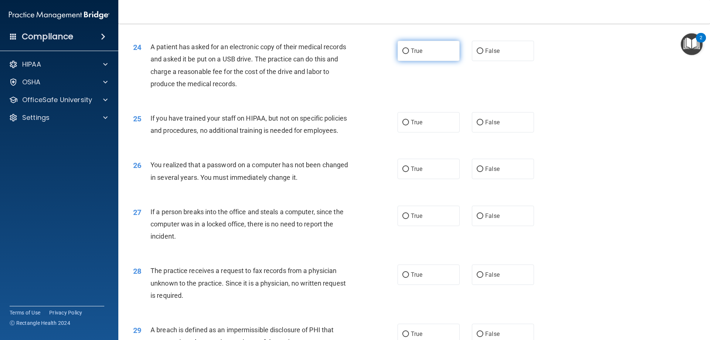
click at [420, 54] on span "True" at bounding box center [416, 50] width 11 height 7
click at [409, 54] on input "True" at bounding box center [405, 51] width 7 height 6
radio input "true"
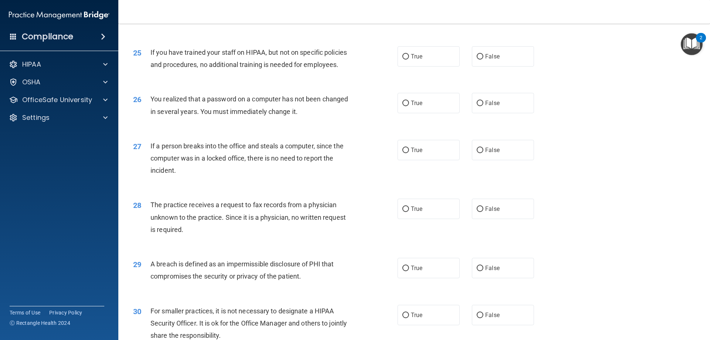
scroll to position [1331, 0]
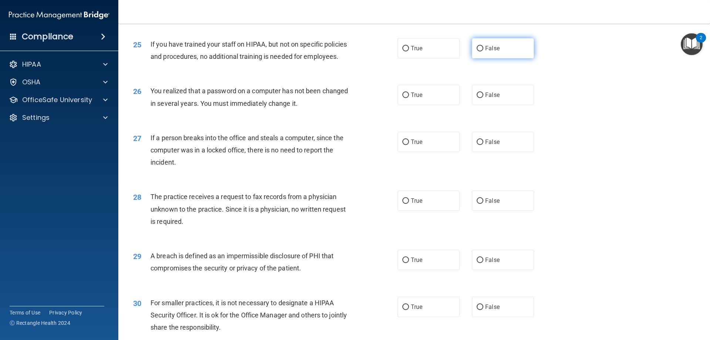
click at [486, 52] on span "False" at bounding box center [492, 48] width 14 height 7
click at [483, 51] on input "False" at bounding box center [480, 49] width 7 height 6
radio input "true"
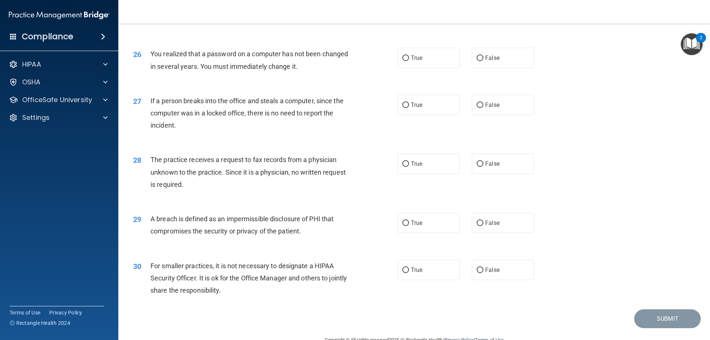
click at [389, 76] on div "26 You realized that a password on a computer has not been changed in several y…" at bounding box center [265, 62] width 287 height 28
click at [430, 68] on label "True" at bounding box center [428, 58] width 62 height 20
click at [409, 61] on input "True" at bounding box center [405, 58] width 7 height 6
radio input "true"
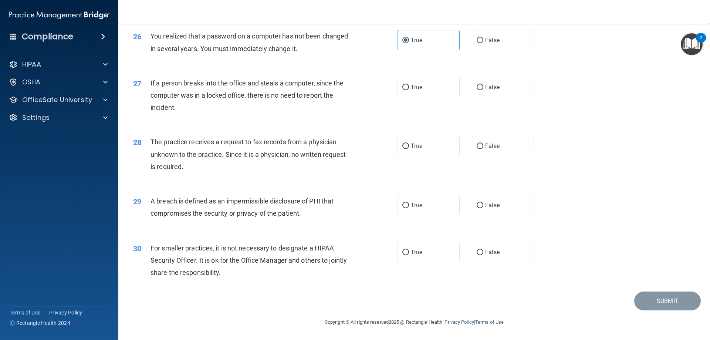
scroll to position [1405, 0]
click at [493, 91] on span "False" at bounding box center [492, 87] width 14 height 7
click at [483, 90] on input "False" at bounding box center [480, 88] width 7 height 6
radio input "true"
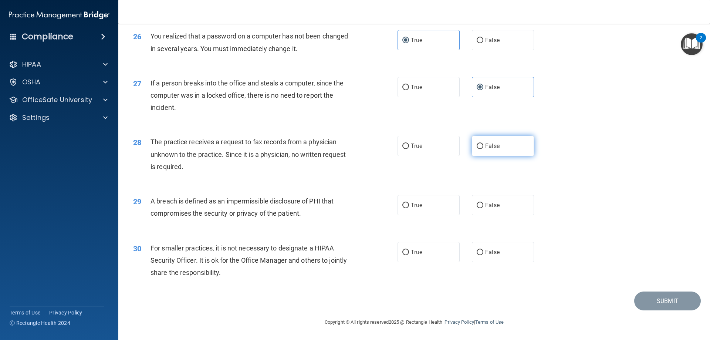
click at [502, 149] on label "False" at bounding box center [503, 146] width 62 height 20
click at [483, 149] on input "False" at bounding box center [480, 146] width 7 height 6
radio input "true"
click at [420, 202] on label "True" at bounding box center [428, 205] width 62 height 20
click at [409, 203] on input "True" at bounding box center [405, 206] width 7 height 6
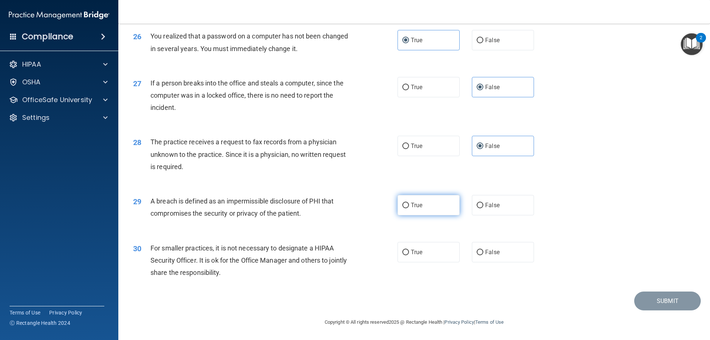
radio input "true"
drag, startPoint x: 495, startPoint y: 250, endPoint x: 537, endPoint y: 256, distance: 42.1
click at [496, 250] on label "False" at bounding box center [503, 252] width 62 height 20
click at [483, 250] on input "False" at bounding box center [480, 253] width 7 height 6
radio input "true"
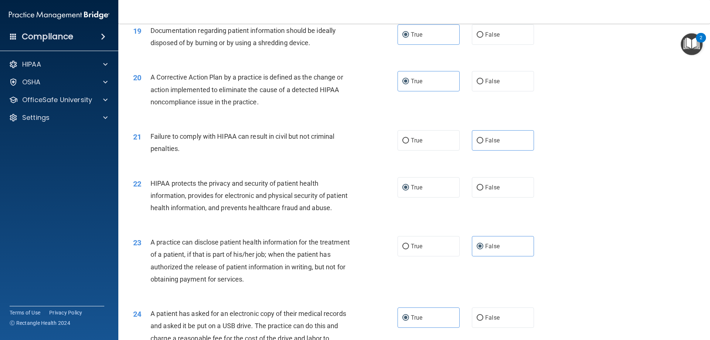
scroll to position [1003, 0]
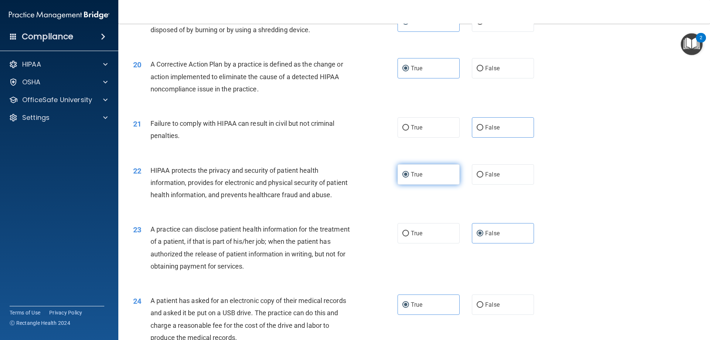
click at [398, 184] on label "True" at bounding box center [428, 174] width 62 height 20
click at [402, 177] on input "True" at bounding box center [405, 175] width 7 height 6
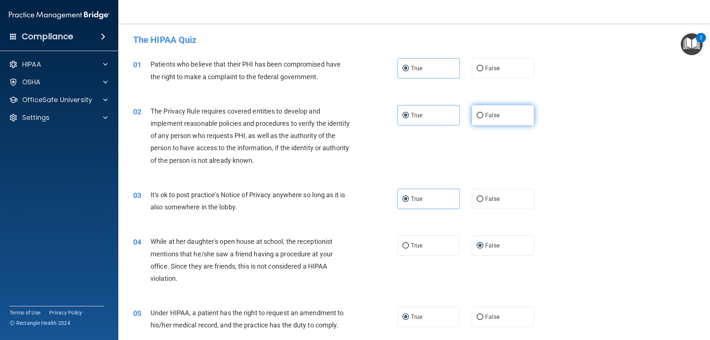
scroll to position [0, 0]
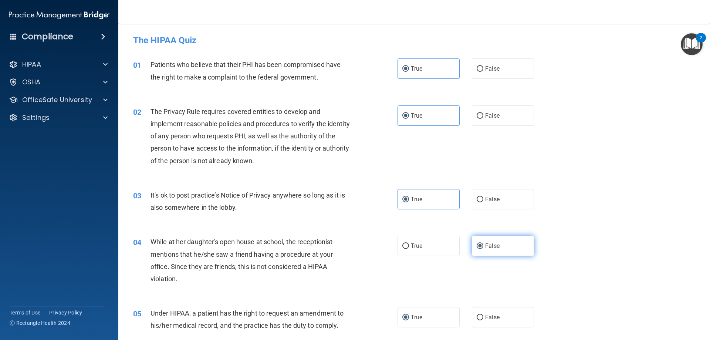
drag, startPoint x: 498, startPoint y: 248, endPoint x: 503, endPoint y: 248, distance: 4.8
click at [500, 248] on label "False" at bounding box center [503, 245] width 62 height 20
click at [483, 248] on input "False" at bounding box center [480, 246] width 7 height 6
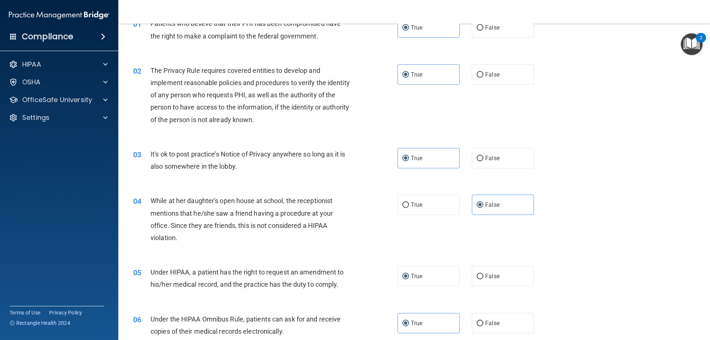
scroll to position [111, 0]
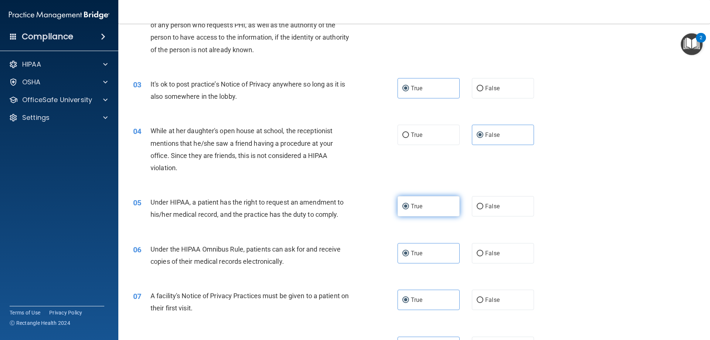
click at [419, 205] on span "True" at bounding box center [416, 206] width 11 height 7
click at [409, 205] on input "True" at bounding box center [405, 207] width 7 height 6
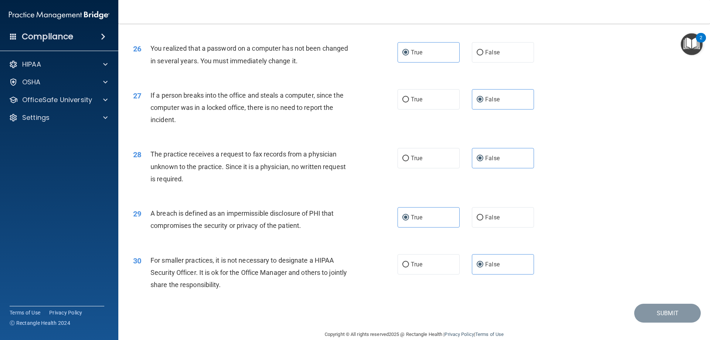
scroll to position [1410, 0]
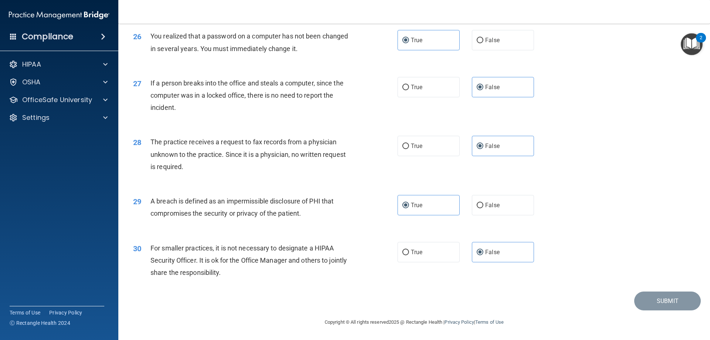
drag, startPoint x: 554, startPoint y: 284, endPoint x: 622, endPoint y: 296, distance: 69.0
click at [556, 284] on div "30 For smaller practices, it is not necessary to designate a HIPAA Security Off…" at bounding box center [414, 262] width 573 height 59
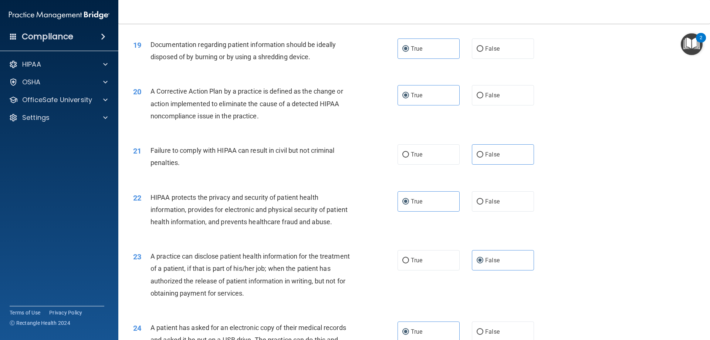
scroll to position [966, 0]
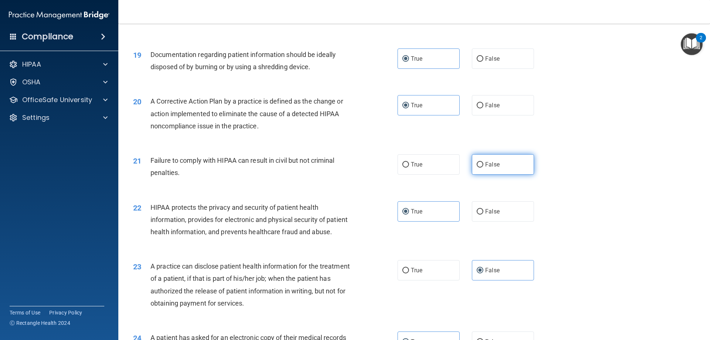
click at [511, 174] on label "False" at bounding box center [503, 164] width 62 height 20
click at [483, 167] on input "False" at bounding box center [480, 165] width 7 height 6
radio input "true"
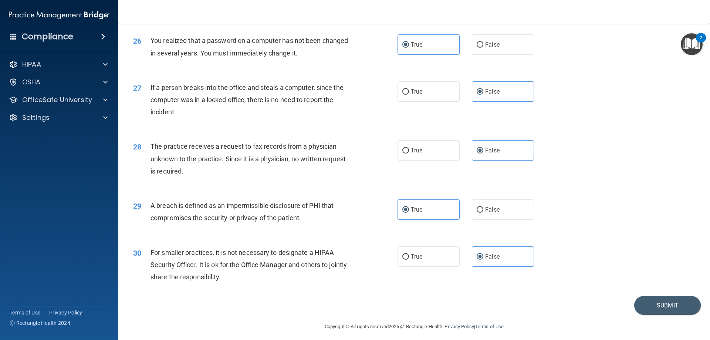
scroll to position [1410, 0]
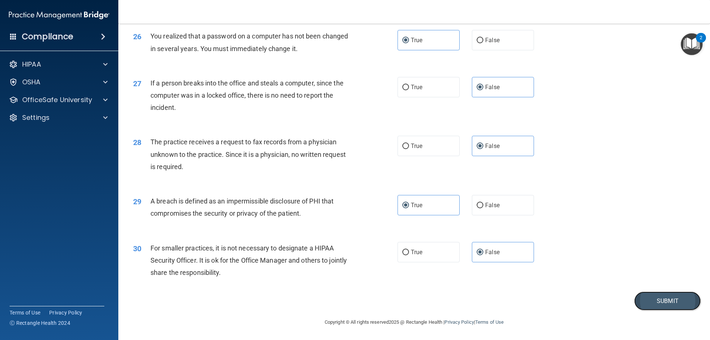
click at [650, 305] on button "Submit" at bounding box center [667, 300] width 67 height 19
click at [667, 302] on button "Submit" at bounding box center [667, 300] width 67 height 19
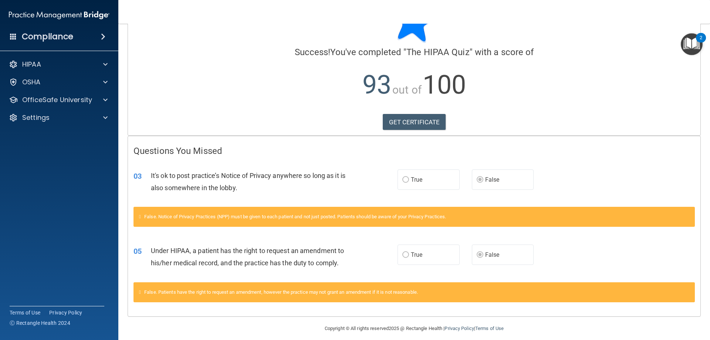
scroll to position [45, 0]
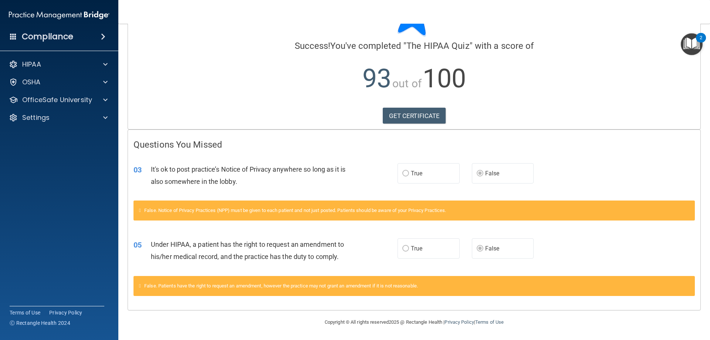
click at [422, 240] on label "True" at bounding box center [428, 248] width 62 height 20
click at [423, 241] on label "True" at bounding box center [428, 248] width 62 height 20
click at [69, 104] on p "OfficeSafe University" at bounding box center [57, 99] width 70 height 9
click at [74, 117] on div "HIPAA Training" at bounding box center [55, 117] width 101 height 7
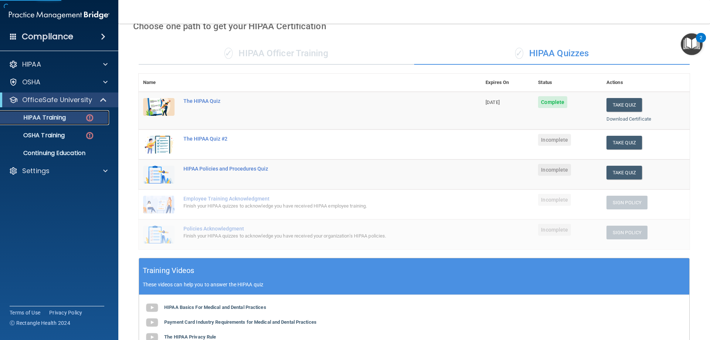
scroll to position [38, 0]
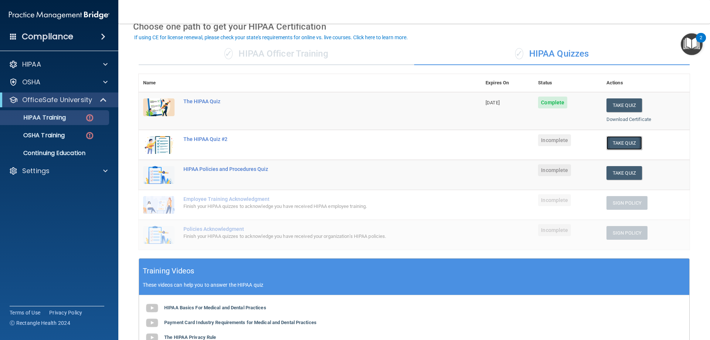
click at [613, 142] on button "Take Quiz" at bounding box center [623, 143] width 35 height 14
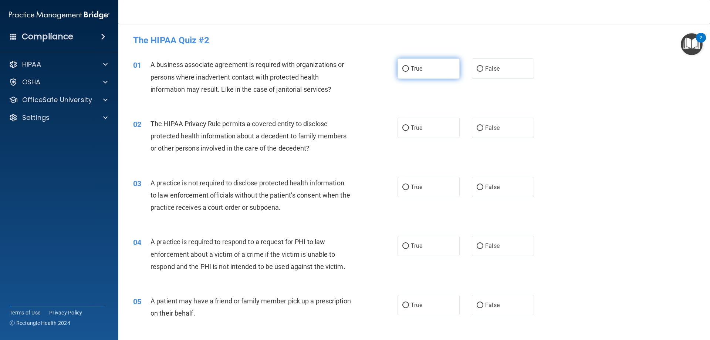
click at [433, 69] on label "True" at bounding box center [428, 68] width 62 height 20
click at [409, 69] on input "True" at bounding box center [405, 69] width 7 height 6
radio input "true"
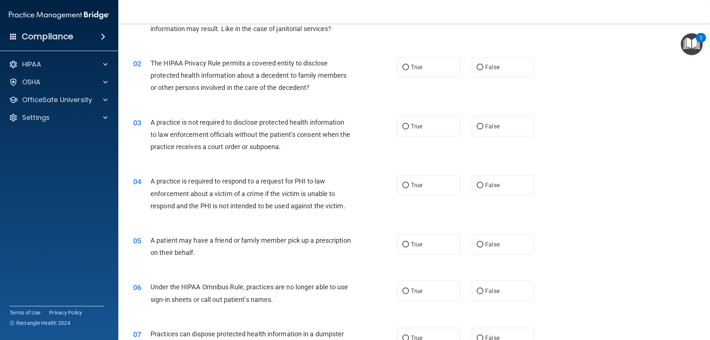
scroll to position [74, 0]
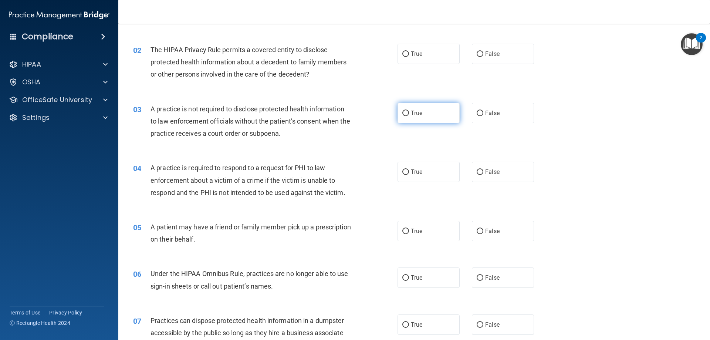
click at [403, 115] on input "True" at bounding box center [405, 114] width 7 height 6
radio input "true"
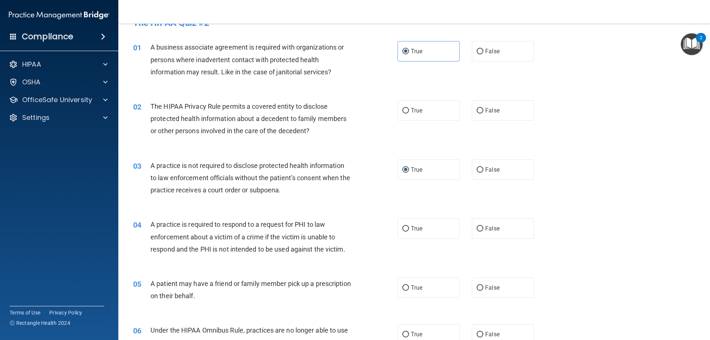
scroll to position [0, 0]
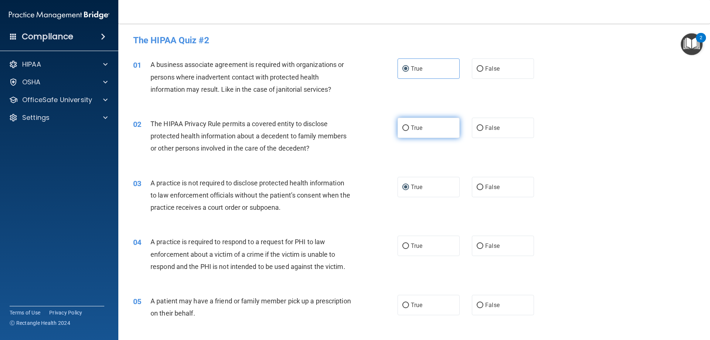
click at [427, 130] on label "True" at bounding box center [428, 128] width 62 height 20
click at [409, 130] on input "True" at bounding box center [405, 128] width 7 height 6
radio input "true"
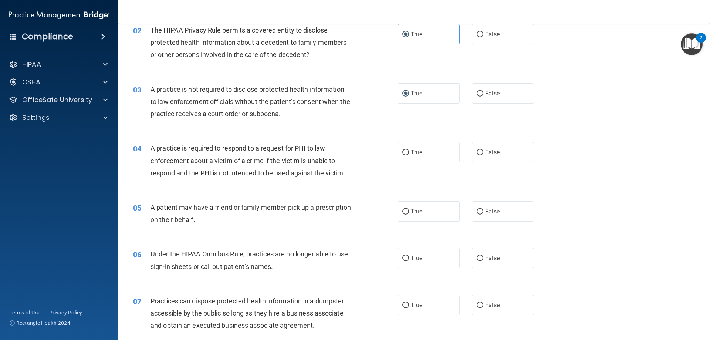
scroll to position [111, 0]
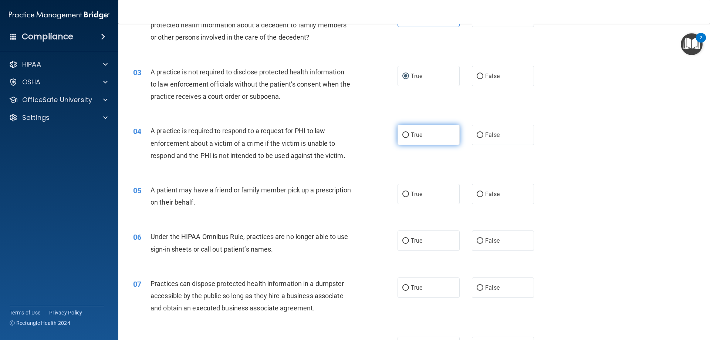
click at [411, 136] on span "True" at bounding box center [416, 134] width 11 height 7
click at [409, 136] on input "True" at bounding box center [405, 135] width 7 height 6
radio input "true"
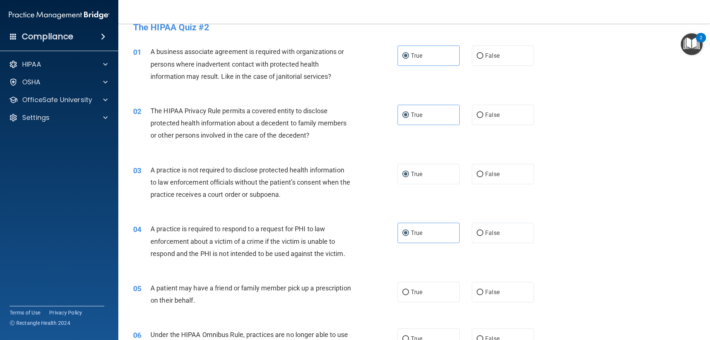
scroll to position [0, 0]
